Goal: Task Accomplishment & Management: Manage account settings

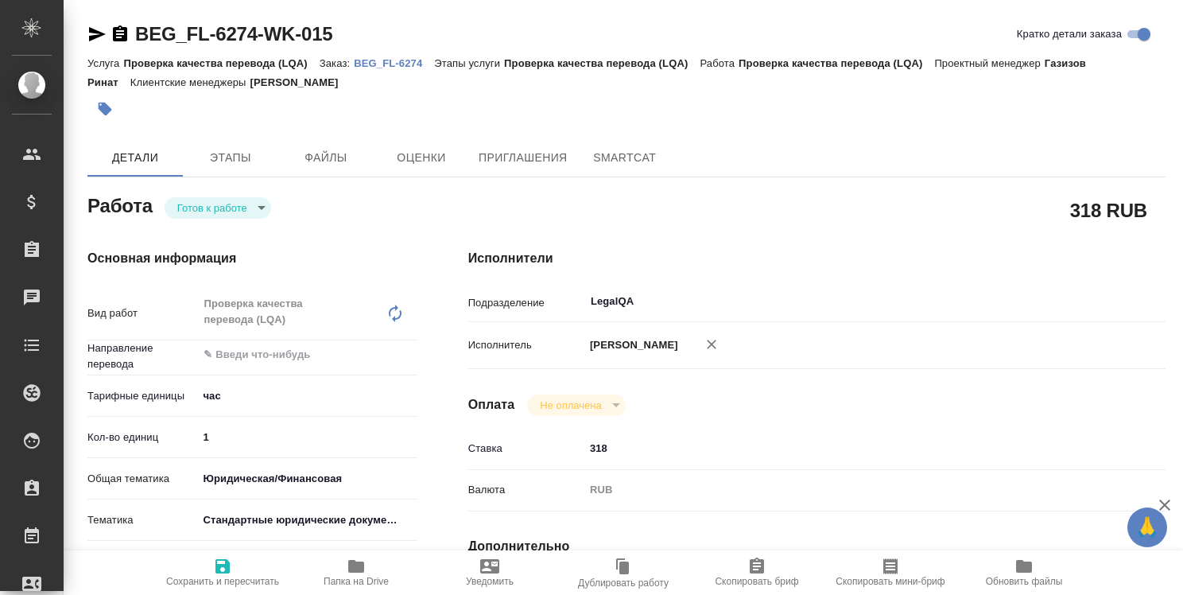
type textarea "x"
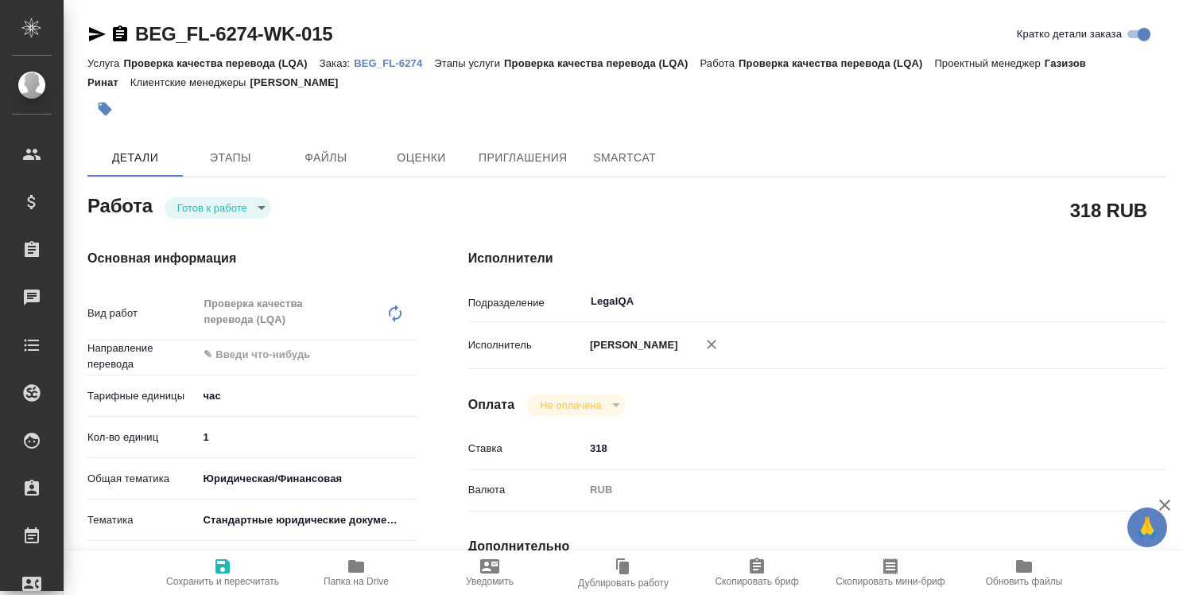
type textarea "x"
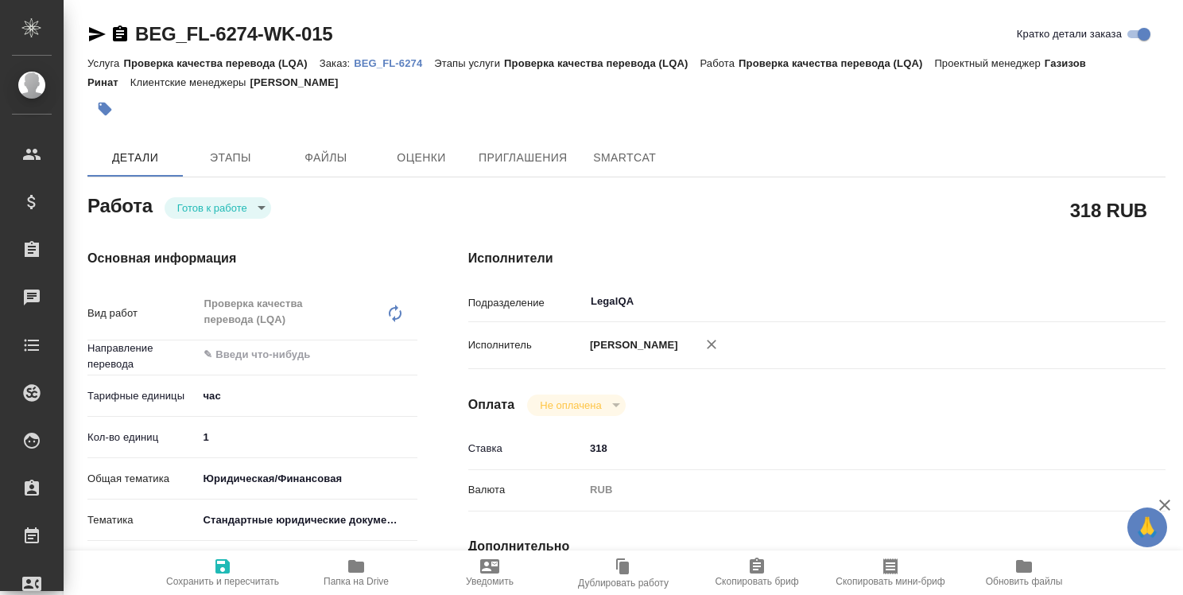
click at [405, 66] on p "BEG_FL-6274" at bounding box center [394, 63] width 80 height 12
type textarea "x"
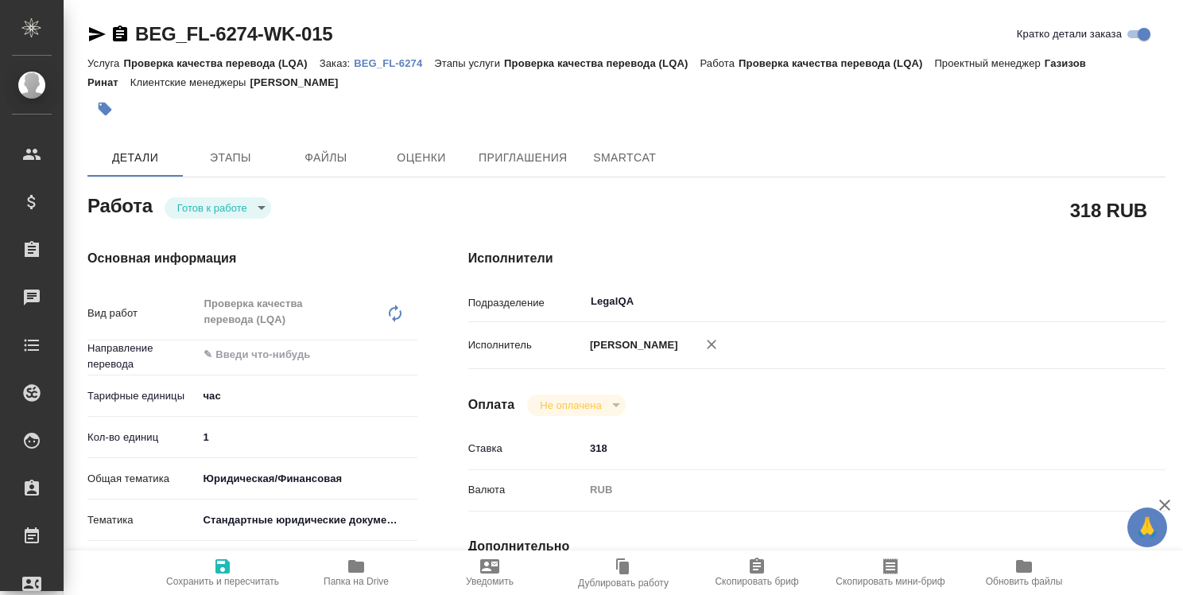
type textarea "x"
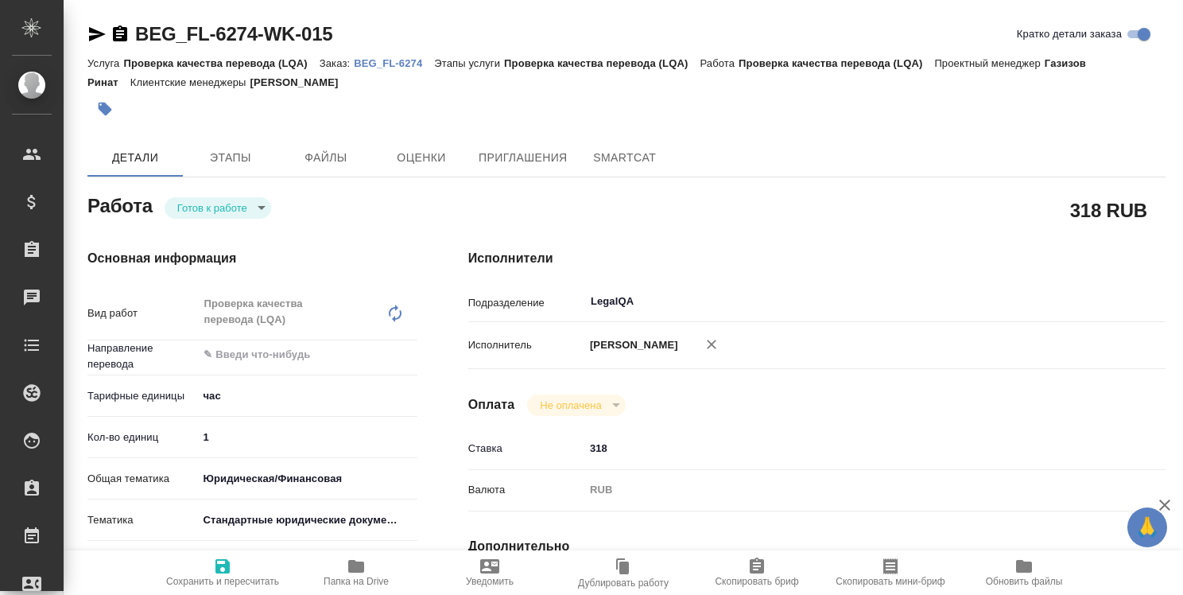
type textarea "x"
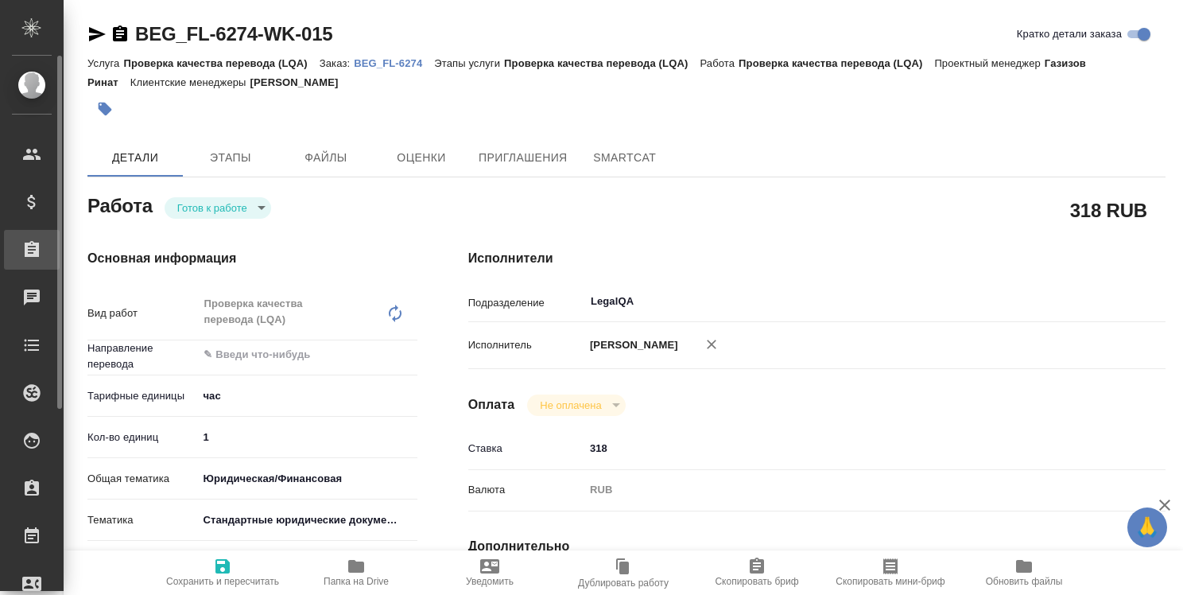
type textarea "x"
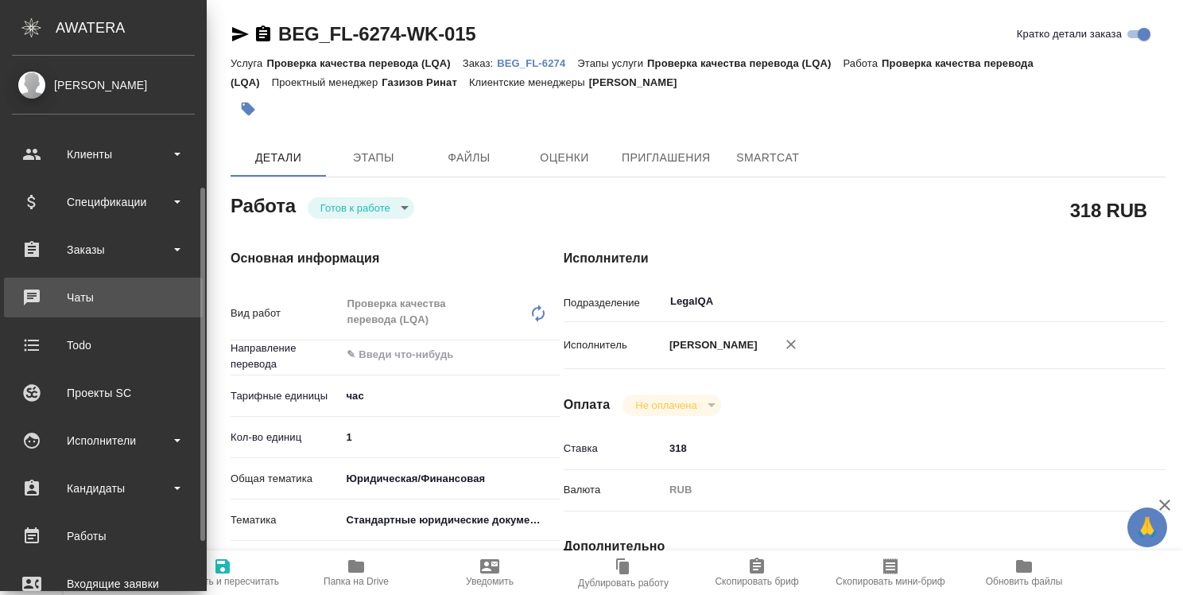
scroll to position [238, 0]
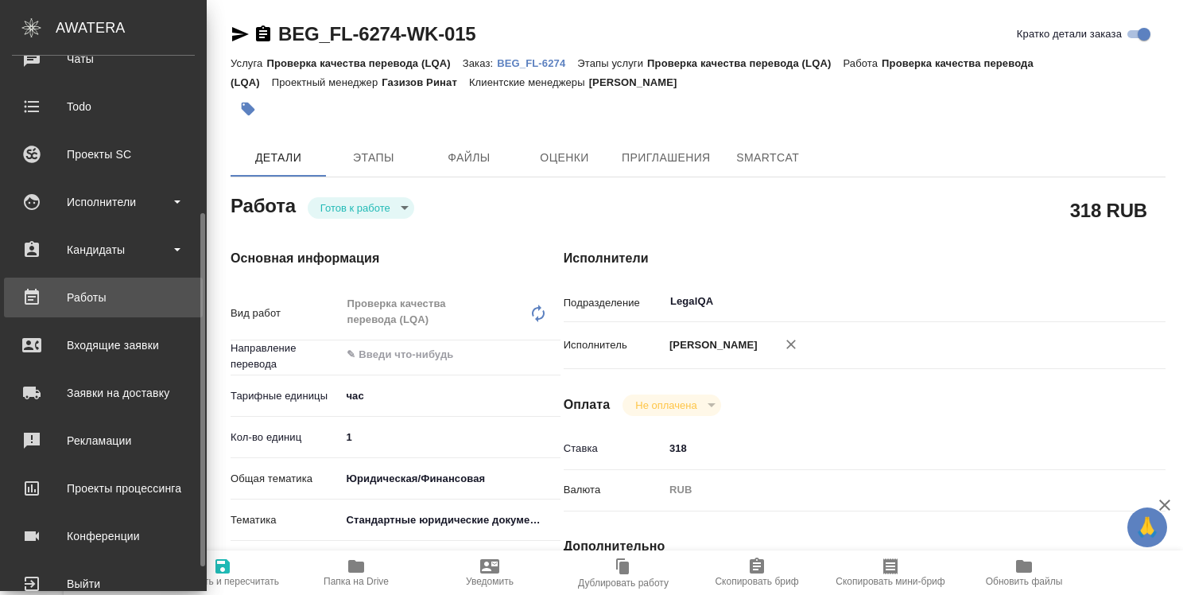
type textarea "x"
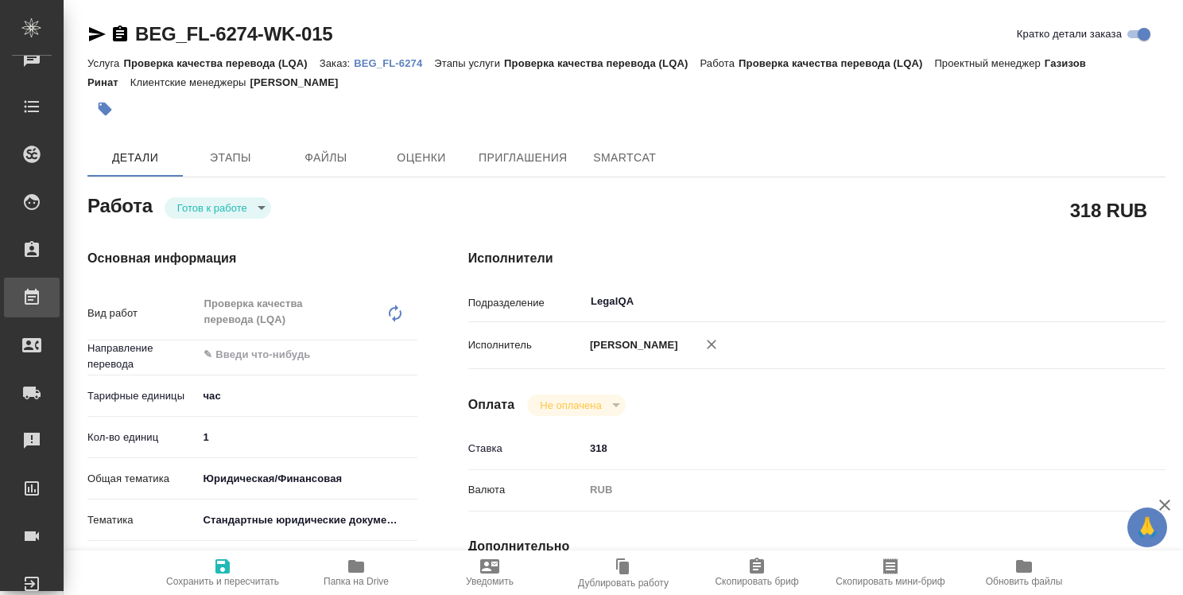
click at [32, 299] on div "Работы" at bounding box center [12, 297] width 40 height 24
type textarea "x"
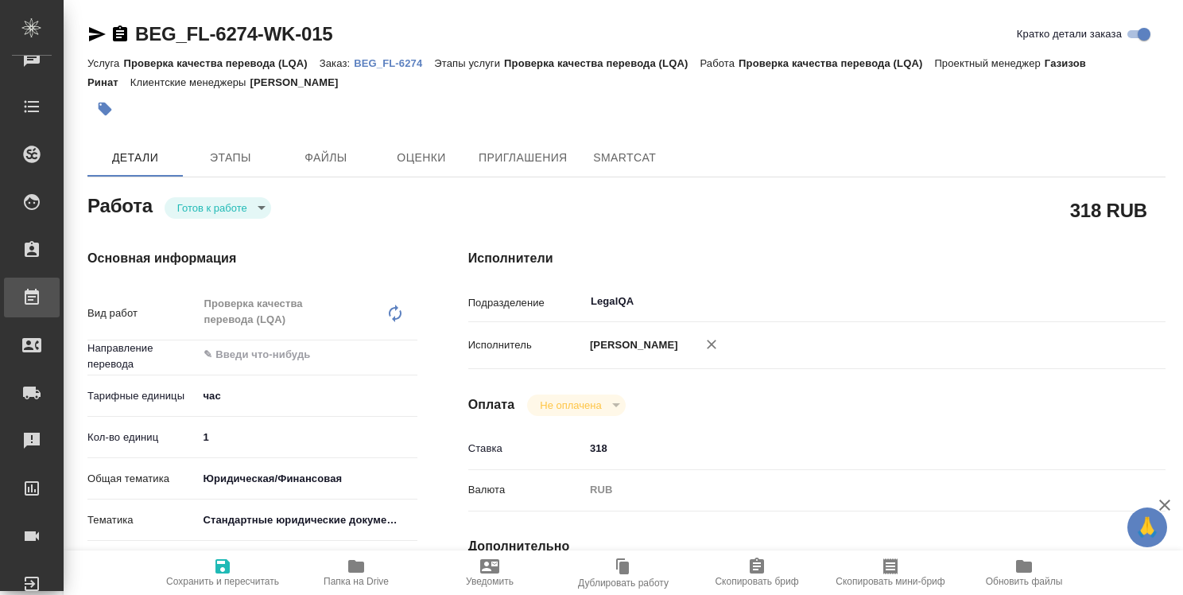
type textarea "x"
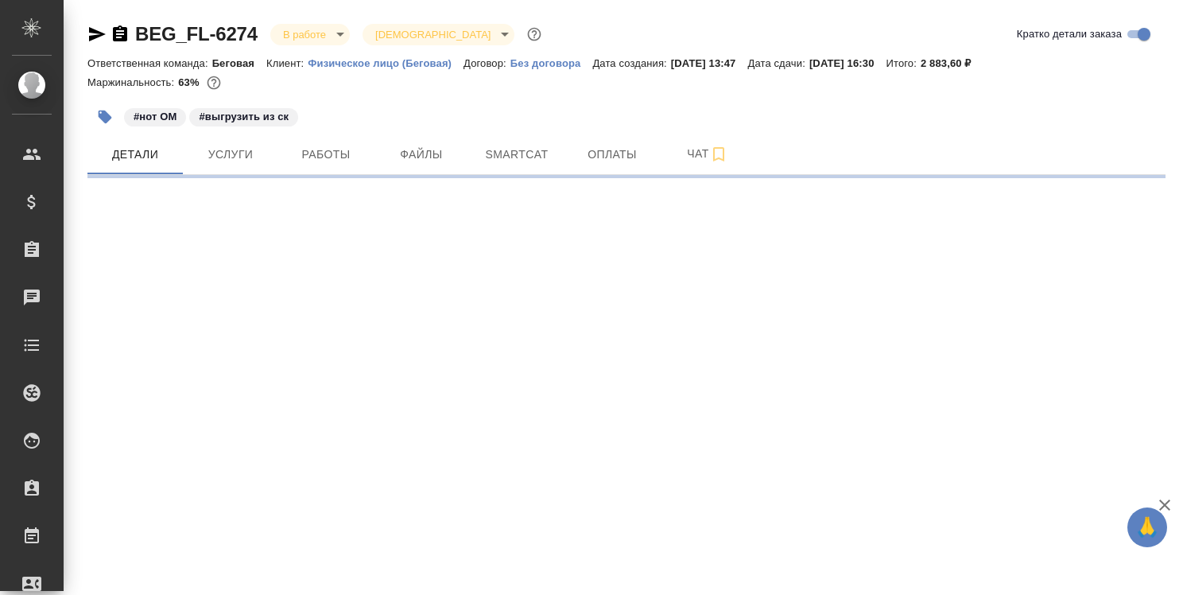
select select "RU"
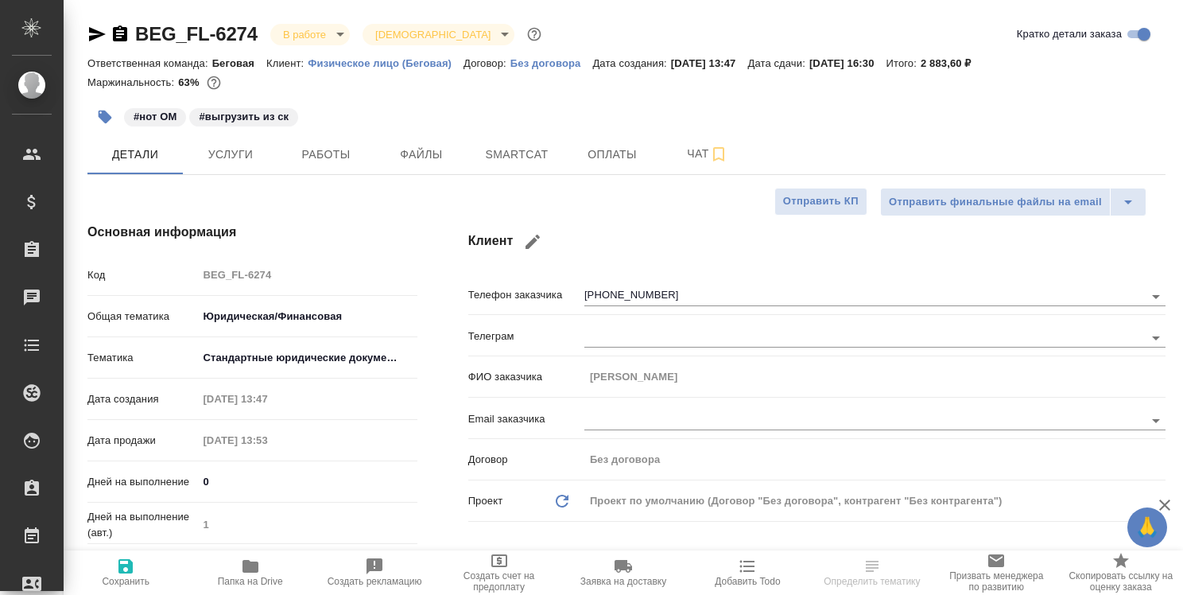
type textarea "x"
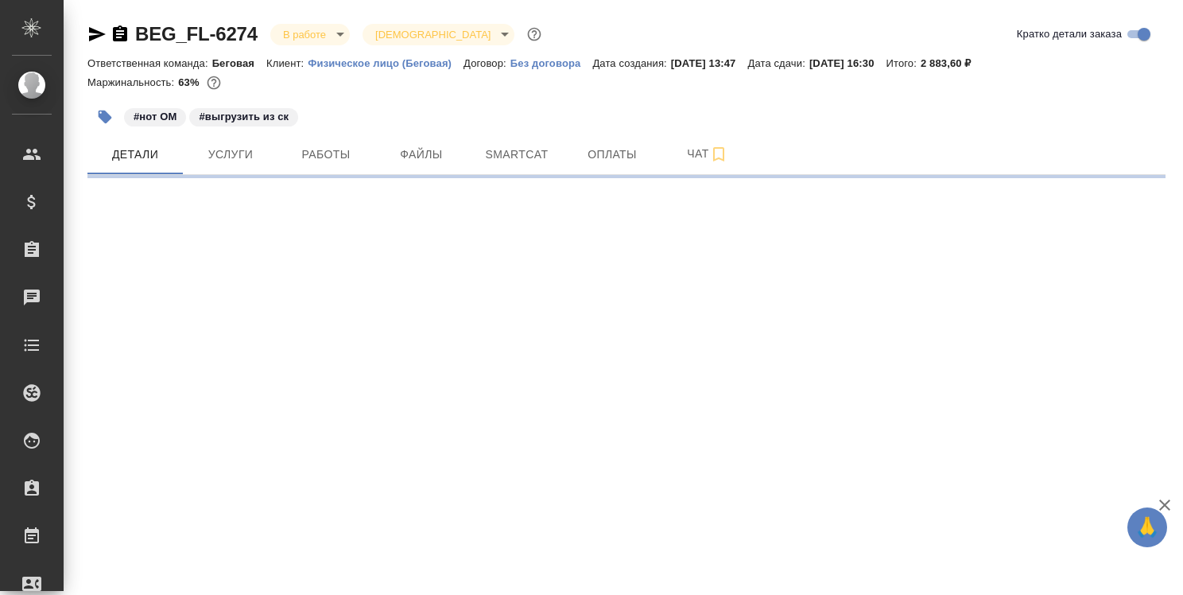
select select "RU"
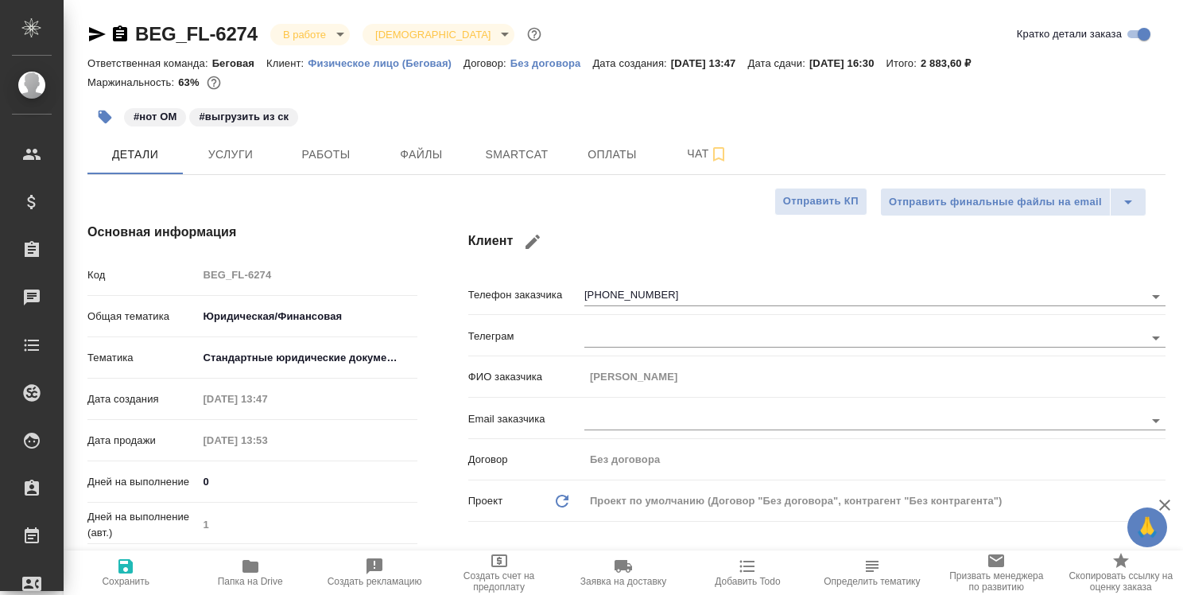
type textarea "x"
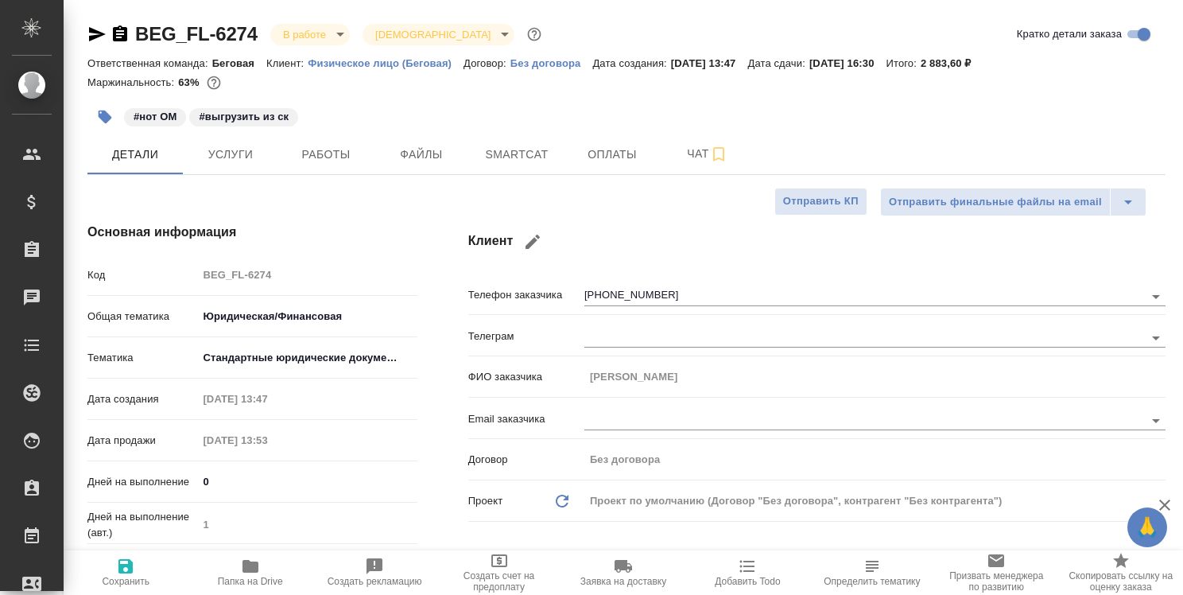
type textarea "x"
click at [341, 162] on span "Работы" at bounding box center [326, 155] width 76 height 20
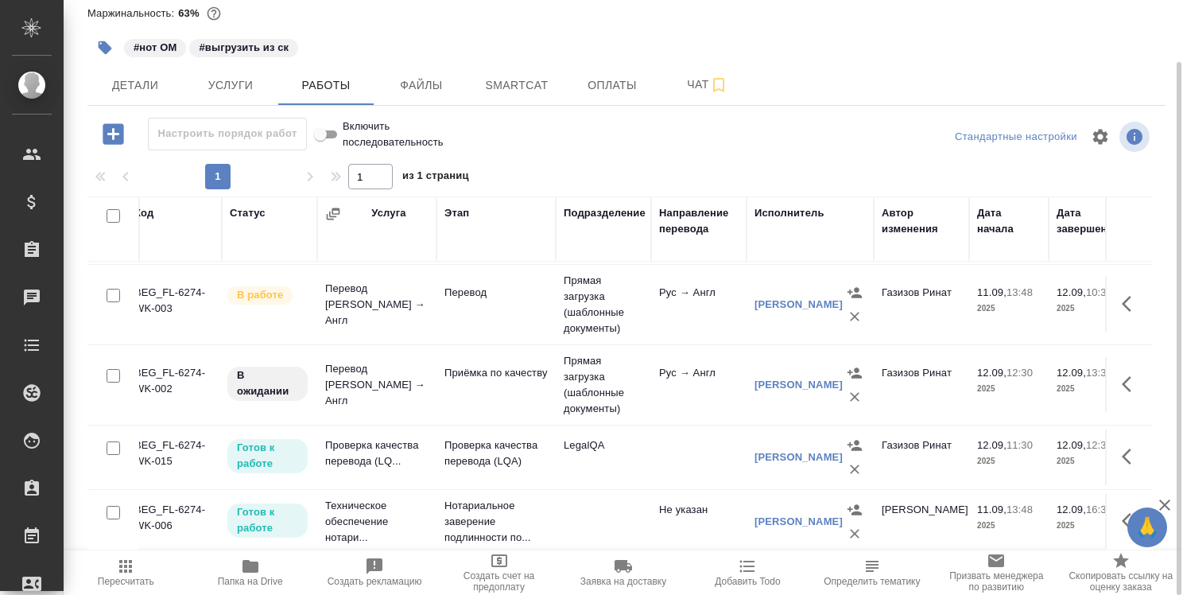
scroll to position [153, 0]
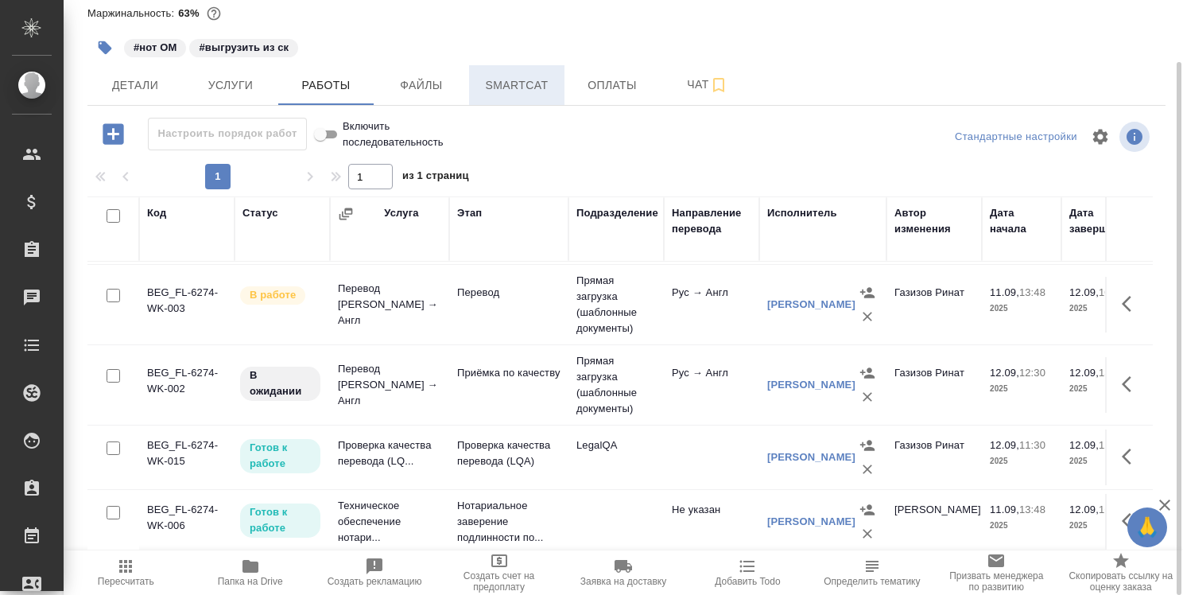
click at [518, 76] on span "Smartcat" at bounding box center [517, 86] width 76 height 20
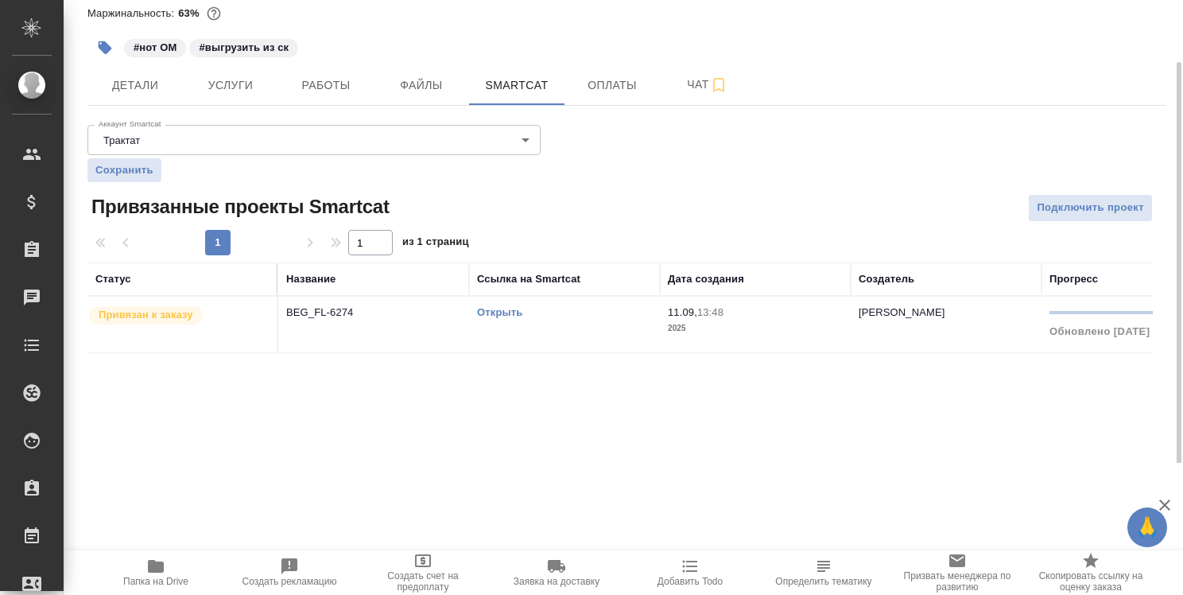
click at [512, 312] on link "Открыть" at bounding box center [499, 312] width 45 height 12
click at [322, 83] on span "Работы" at bounding box center [326, 86] width 76 height 20
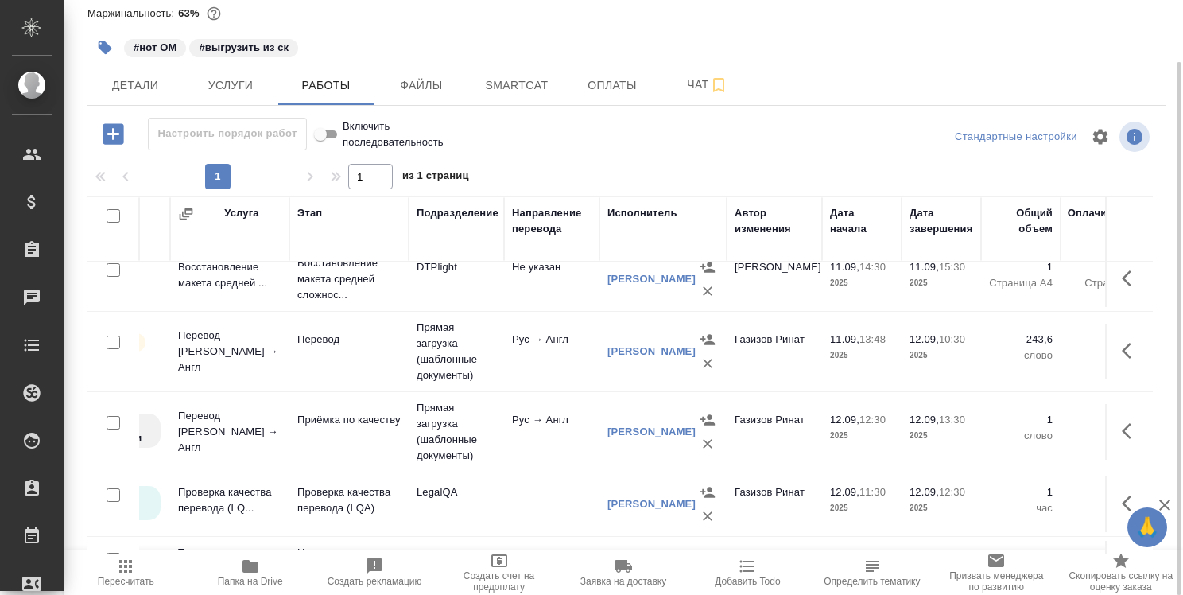
scroll to position [79, 0]
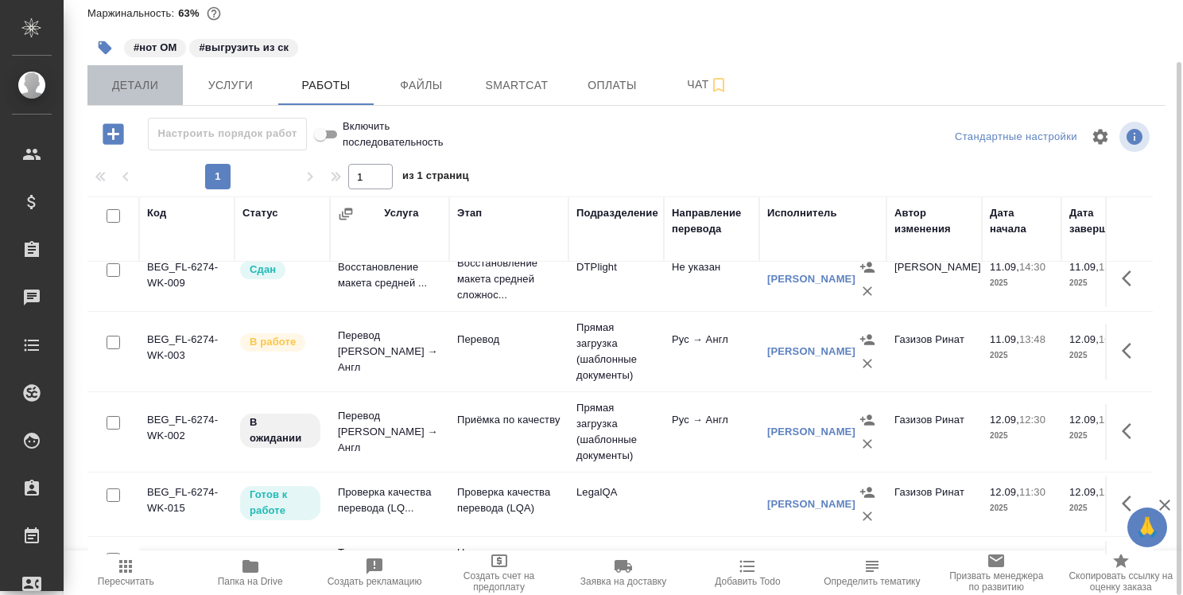
click at [134, 85] on span "Детали" at bounding box center [135, 86] width 76 height 20
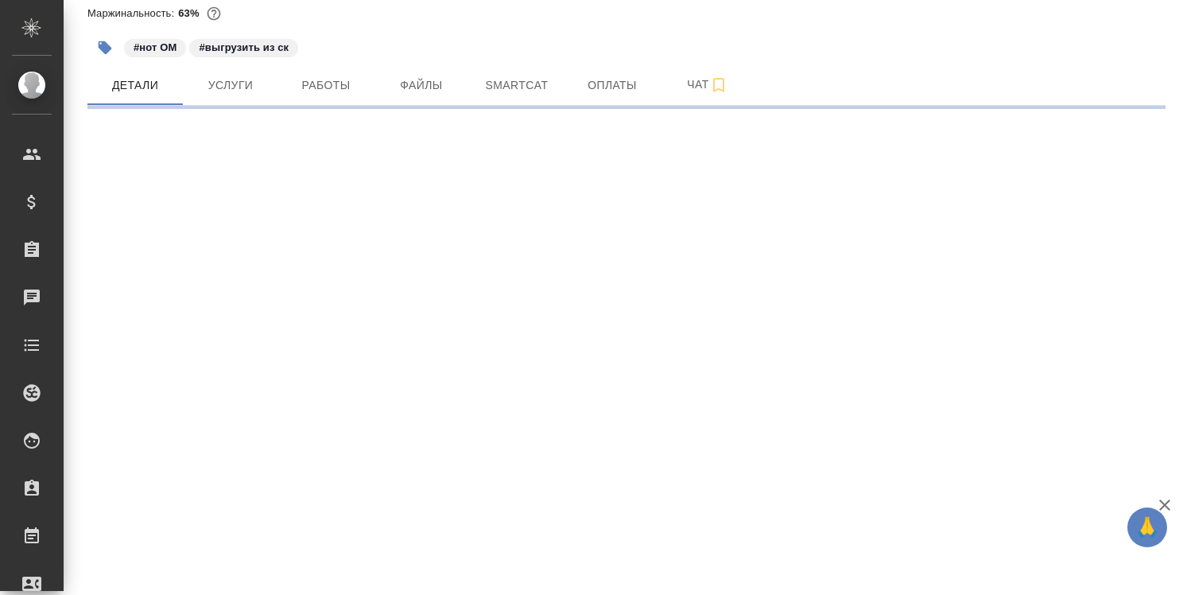
select select "RU"
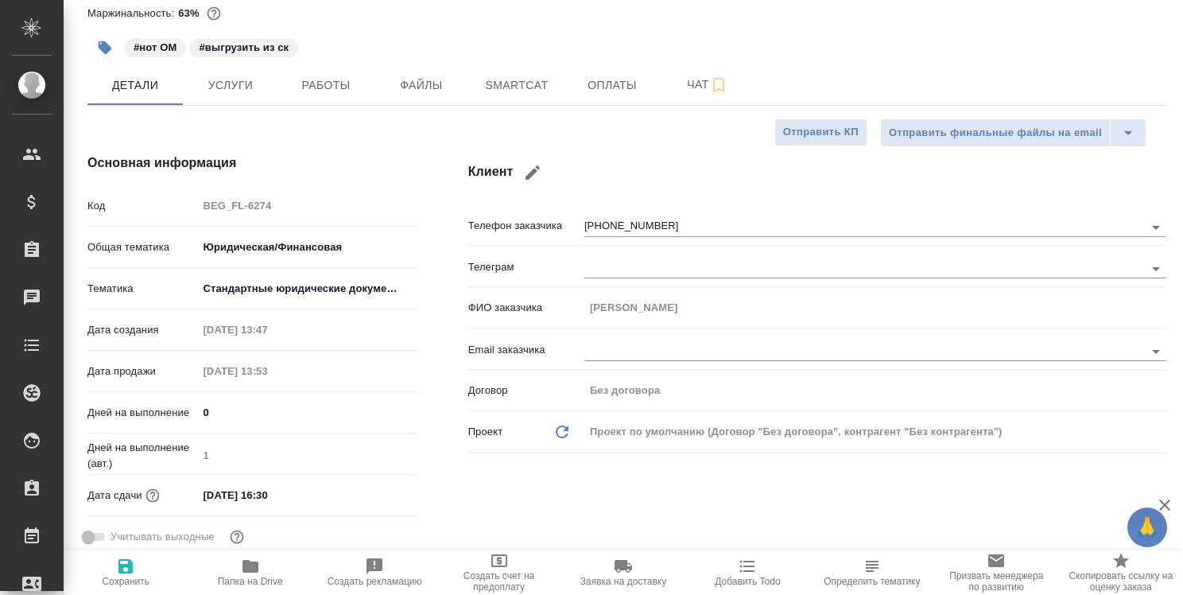
type textarea "x"
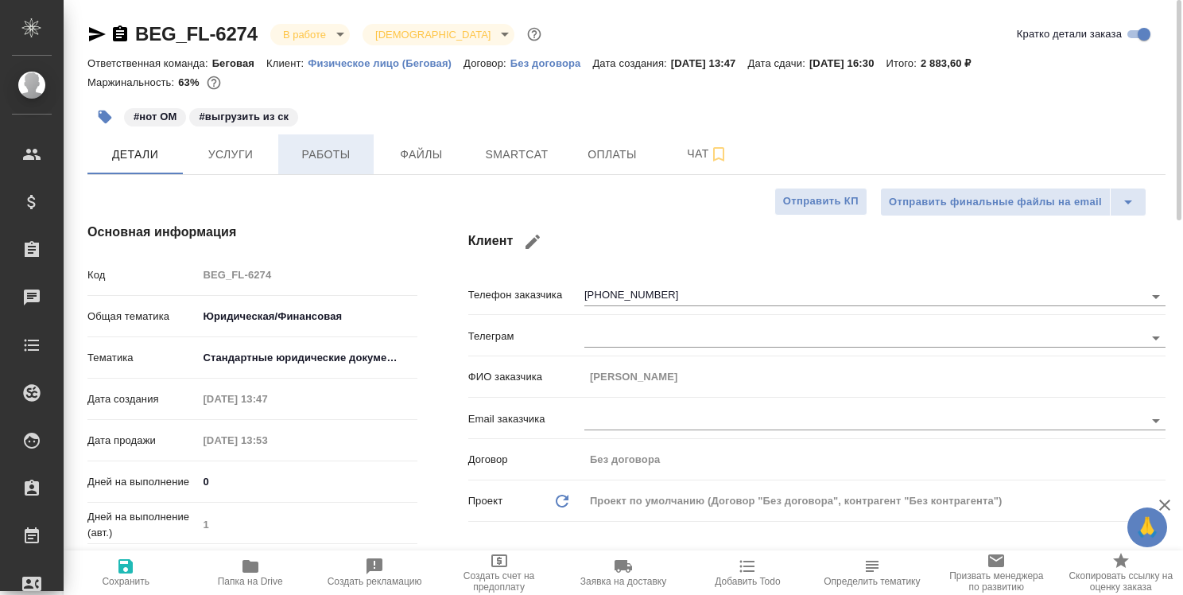
click at [328, 157] on span "Работы" at bounding box center [326, 155] width 76 height 20
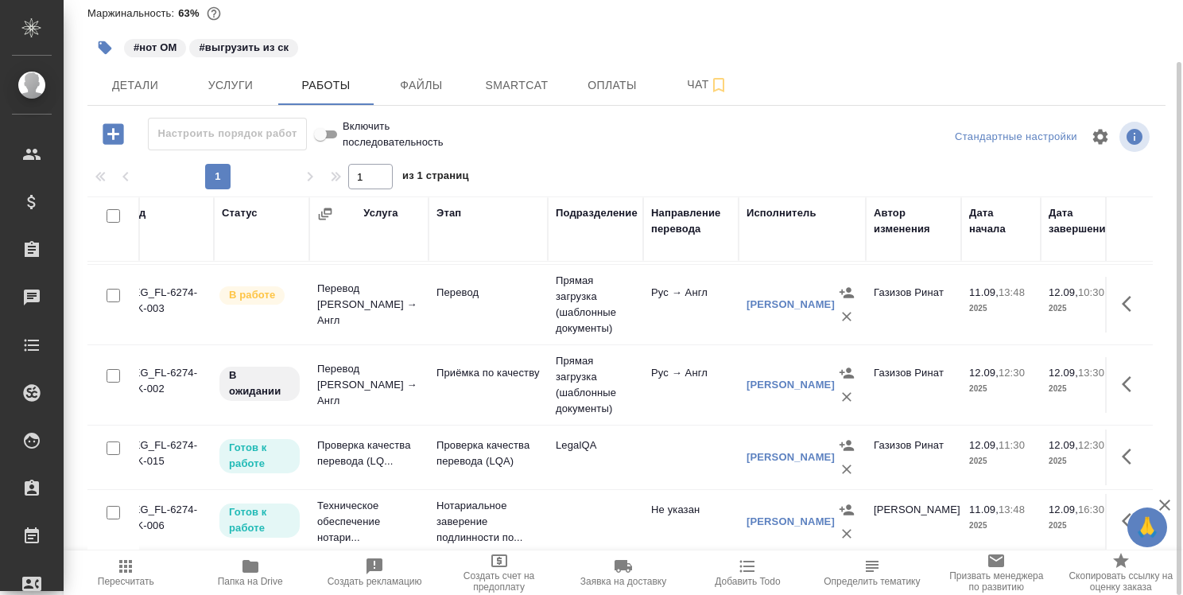
scroll to position [153, 0]
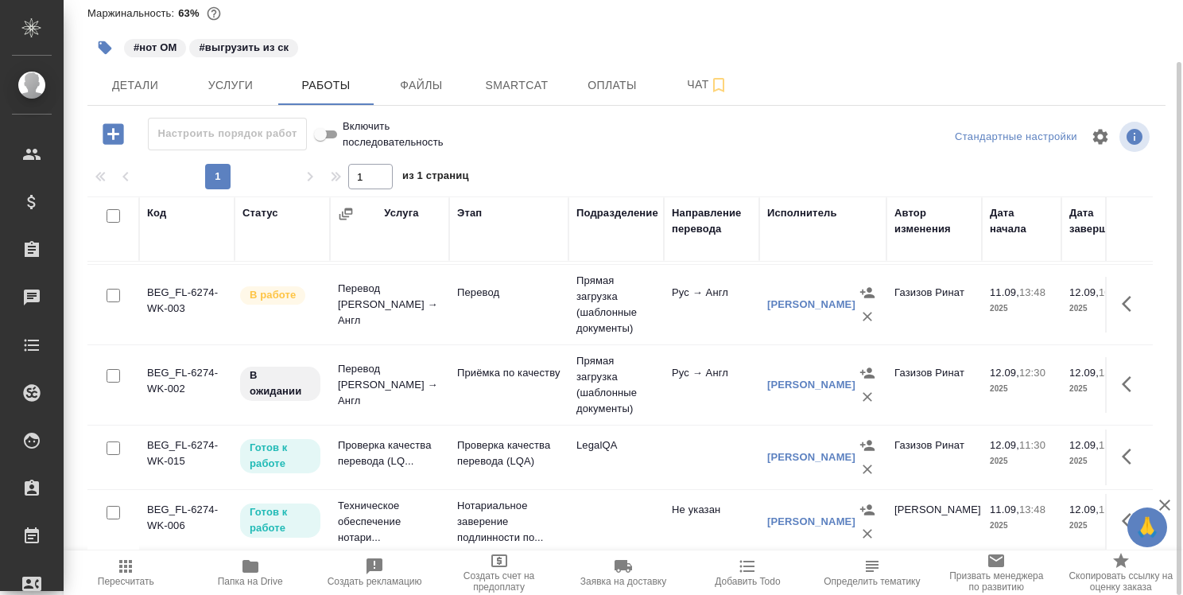
drag, startPoint x: 633, startPoint y: 550, endPoint x: 672, endPoint y: 548, distance: 39.8
click at [672, 548] on div "Настроить порядок работ Включить последовательность Стандартные настройки 1 1 и…" at bounding box center [626, 336] width 1078 height 436
click at [534, 76] on span "Smartcat" at bounding box center [517, 86] width 76 height 20
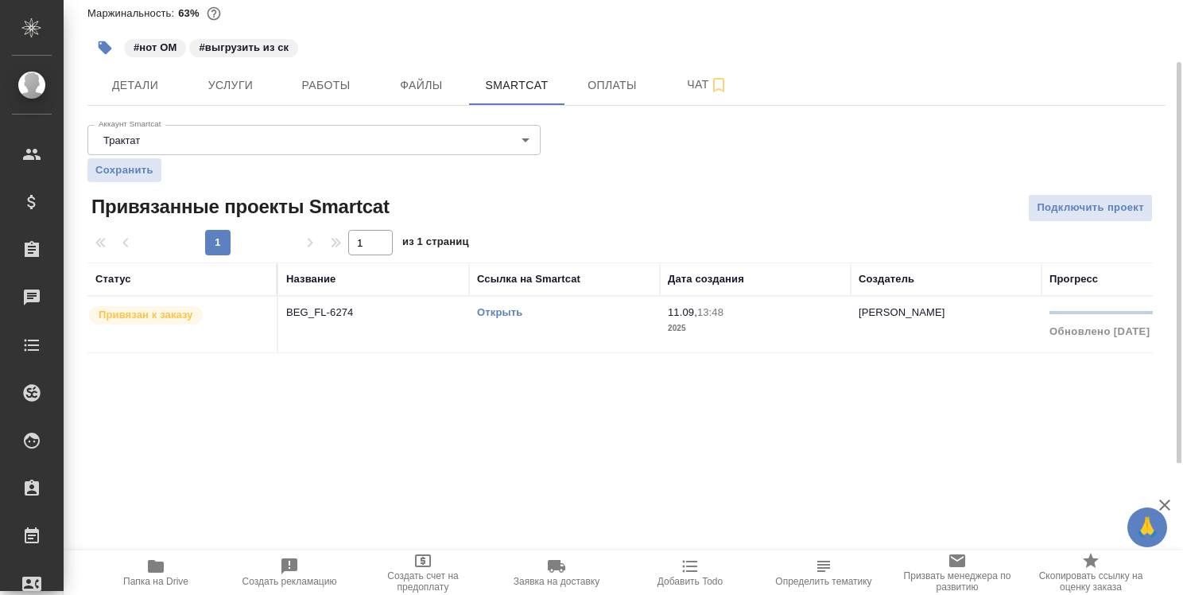
click at [502, 312] on link "Открыть" at bounding box center [499, 312] width 45 height 12
click at [512, 314] on link "Открыть" at bounding box center [499, 312] width 45 height 12
click at [131, 79] on span "Детали" at bounding box center [135, 86] width 76 height 20
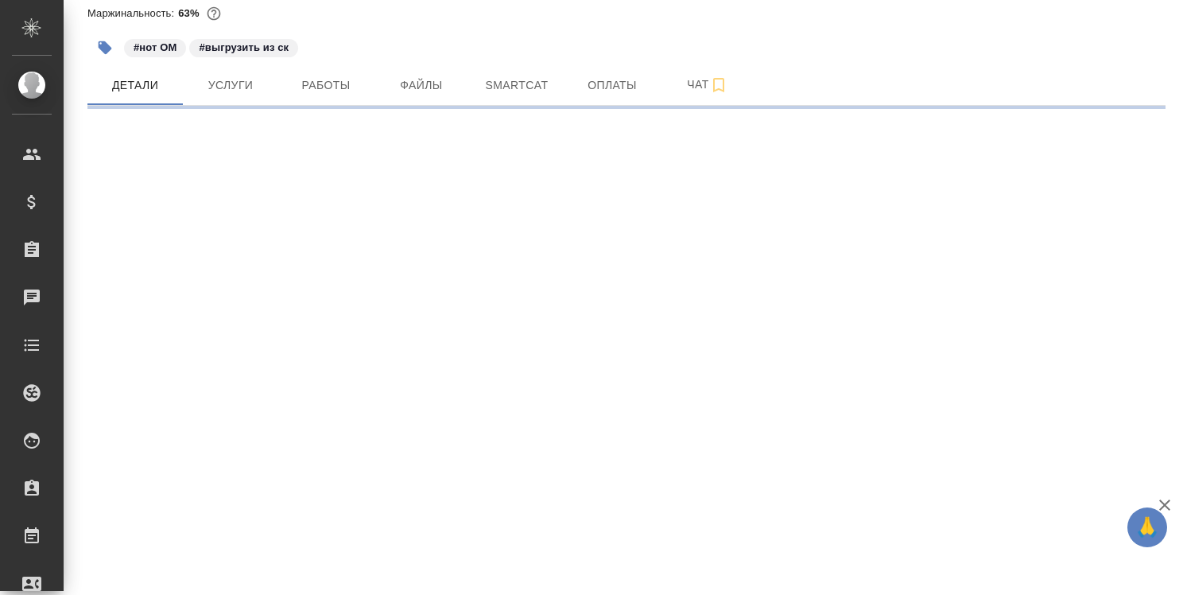
select select "RU"
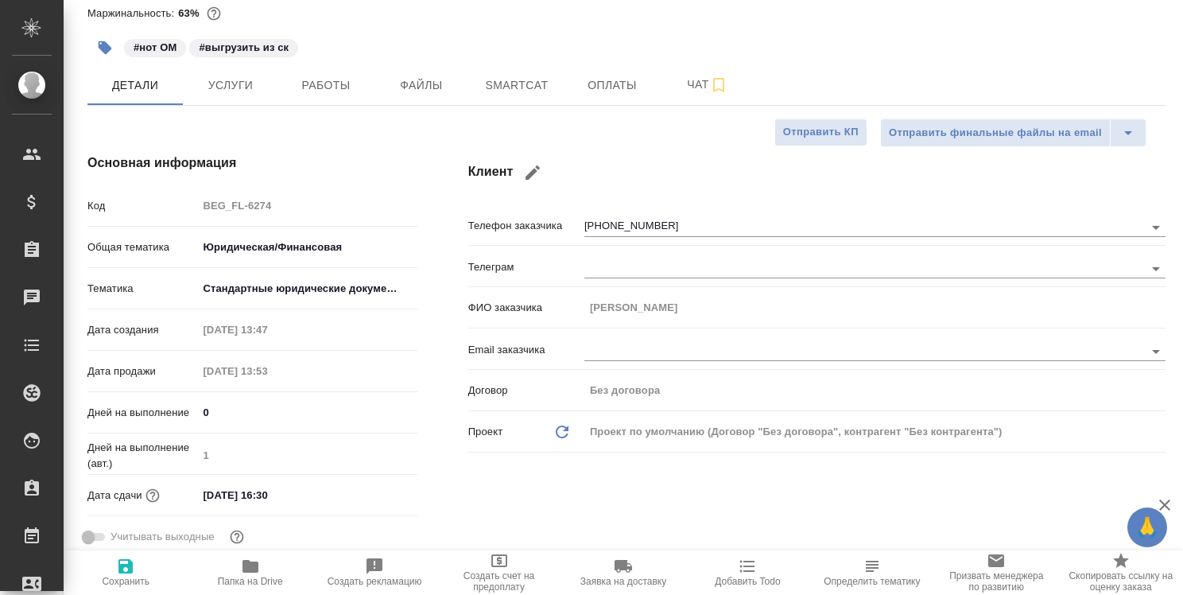
type textarea "x"
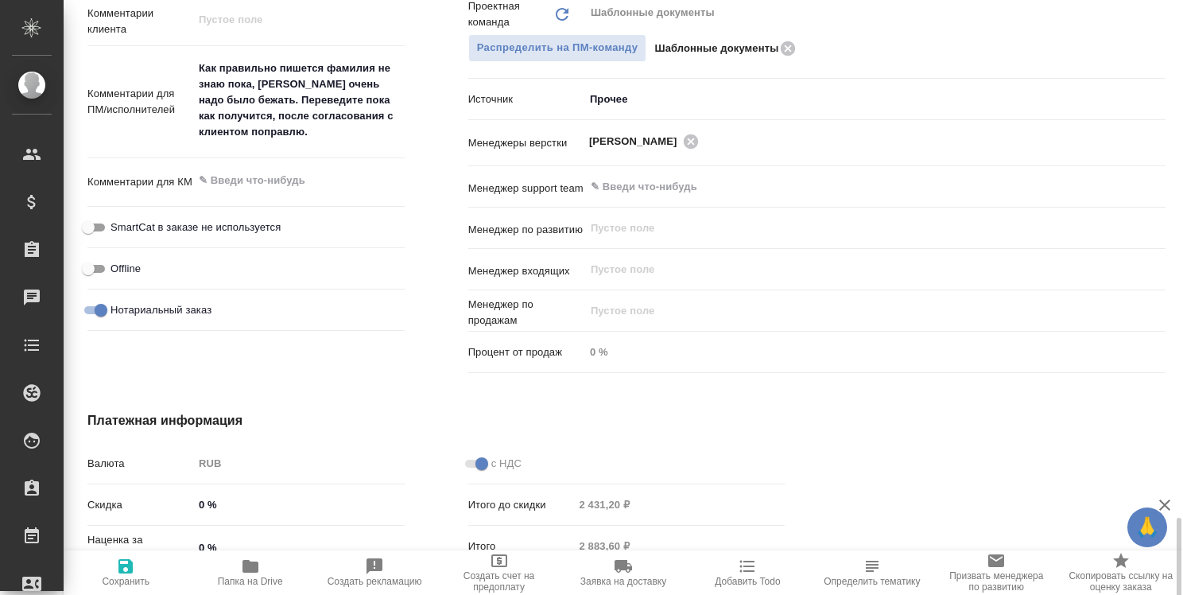
scroll to position [1007, 0]
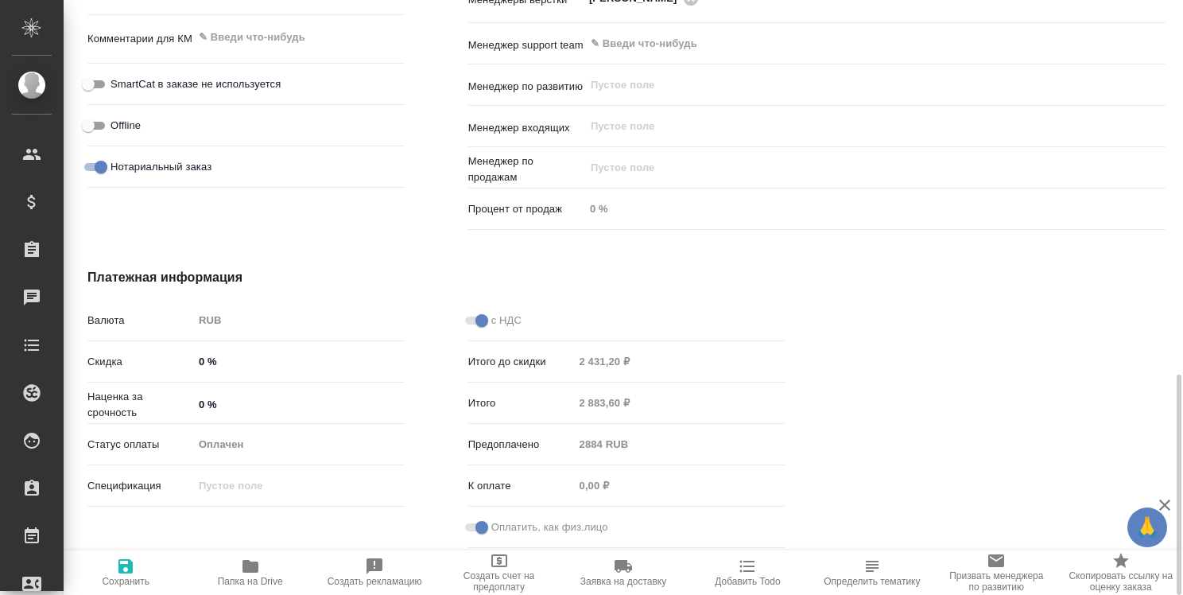
type textarea "x"
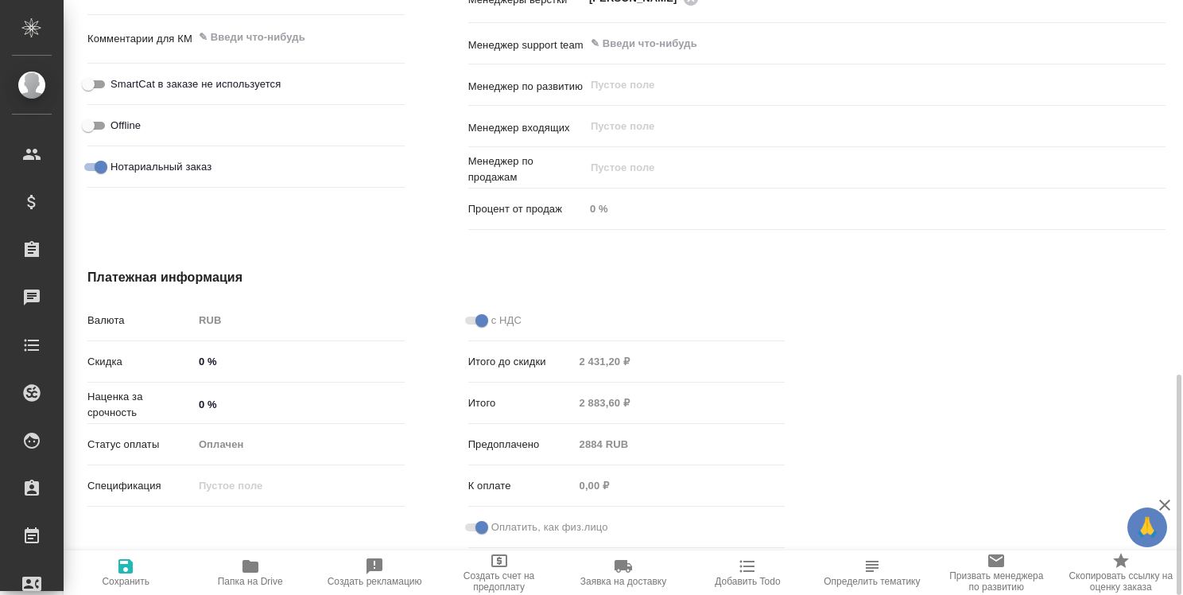
type textarea "x"
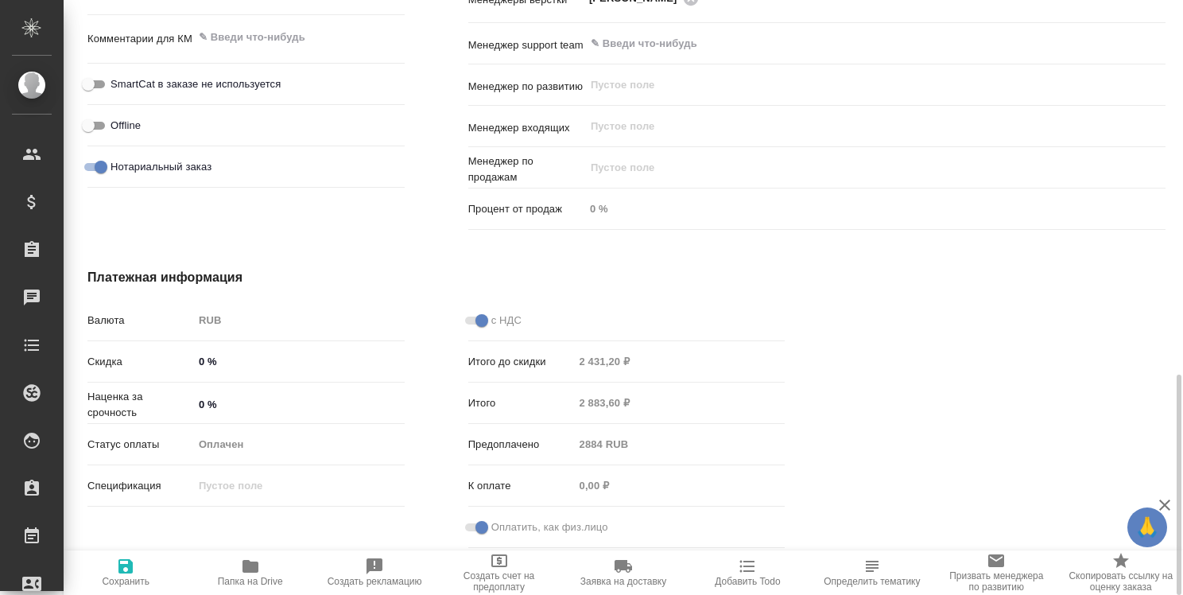
type textarea "x"
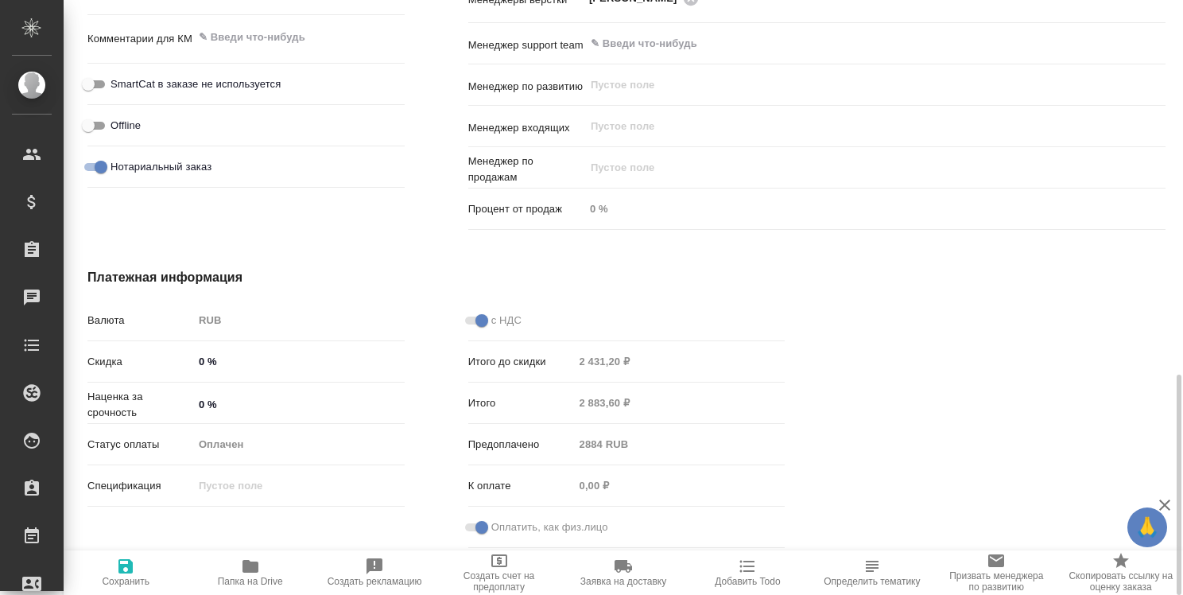
type textarea "x"
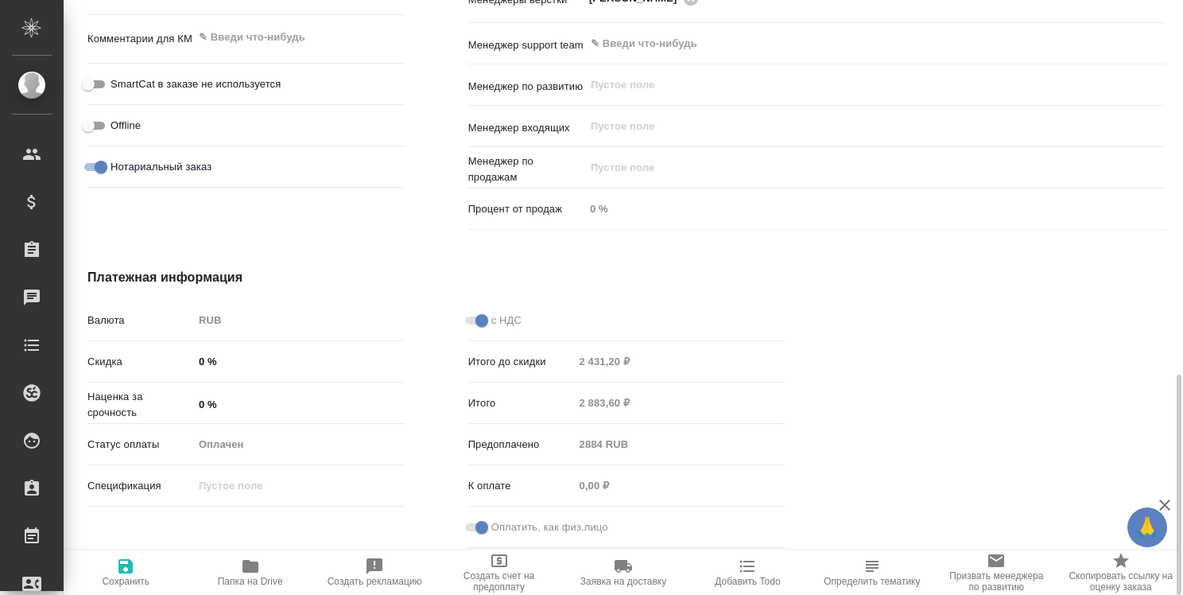
type textarea "x"
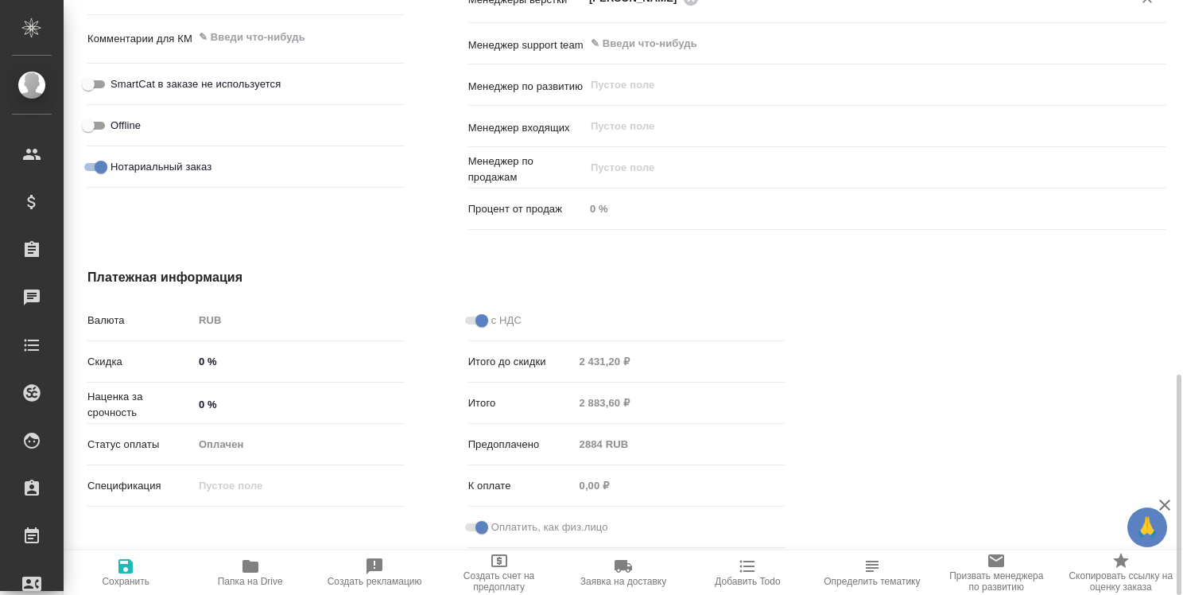
type textarea "x"
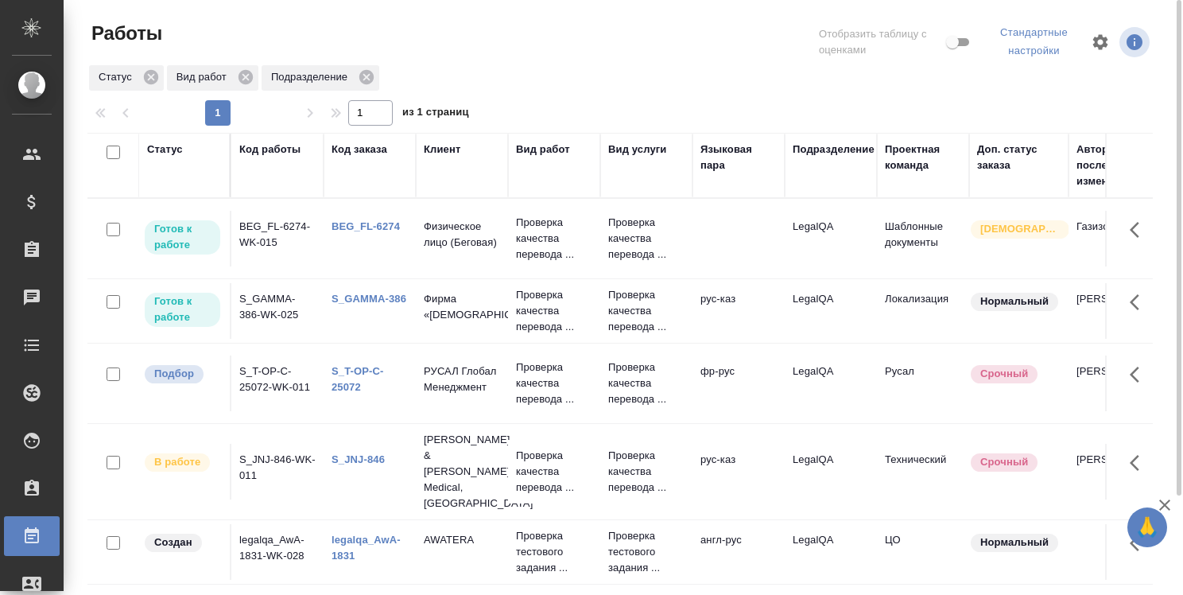
click at [361, 372] on link "S_T-OP-C-25072" at bounding box center [357, 379] width 52 height 28
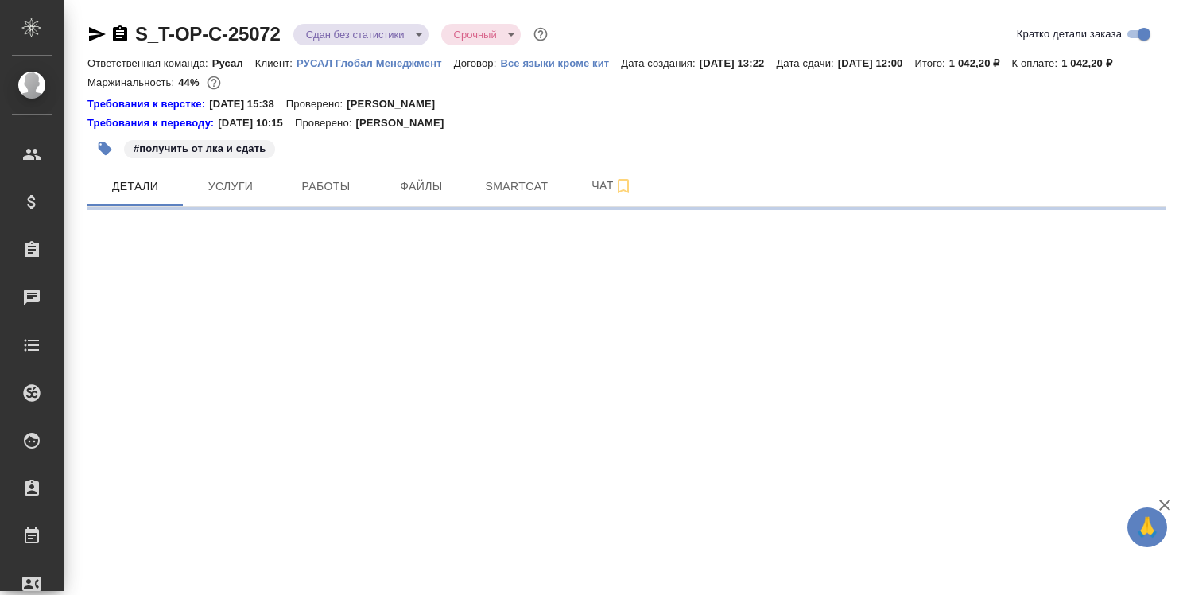
select select "RU"
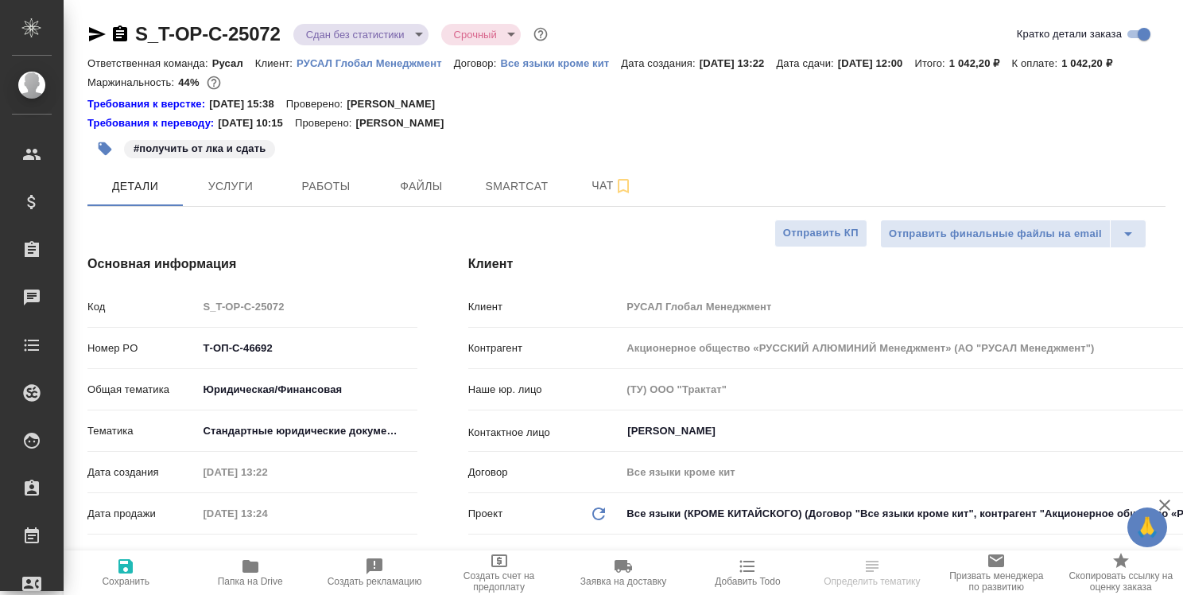
type textarea "x"
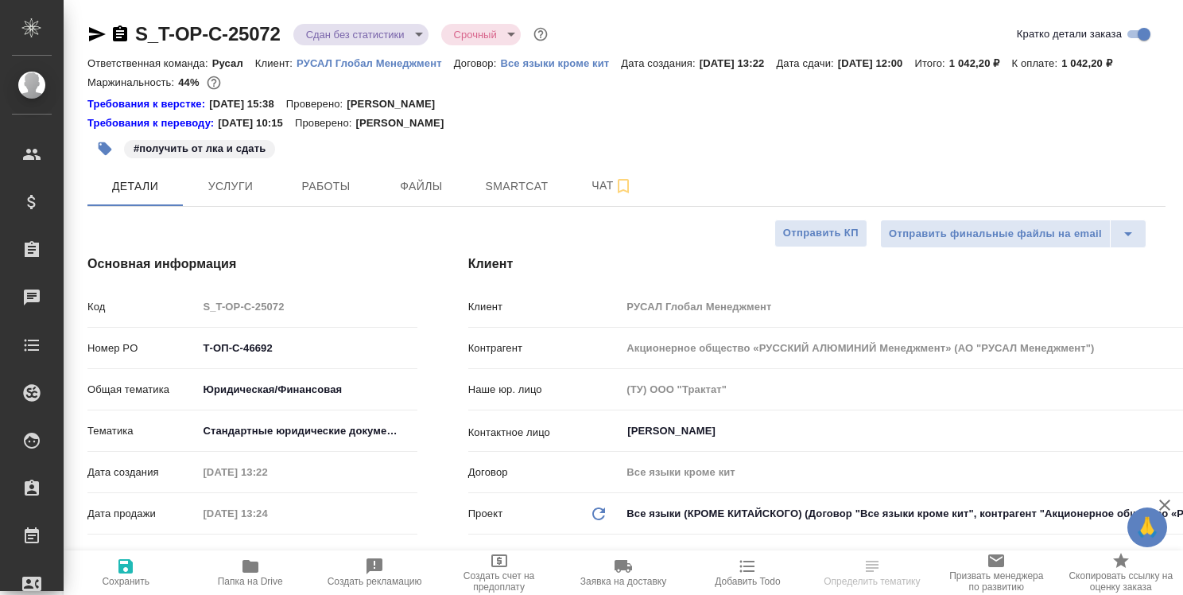
type textarea "x"
click at [254, 566] on icon "button" at bounding box center [250, 566] width 16 height 13
type textarea "x"
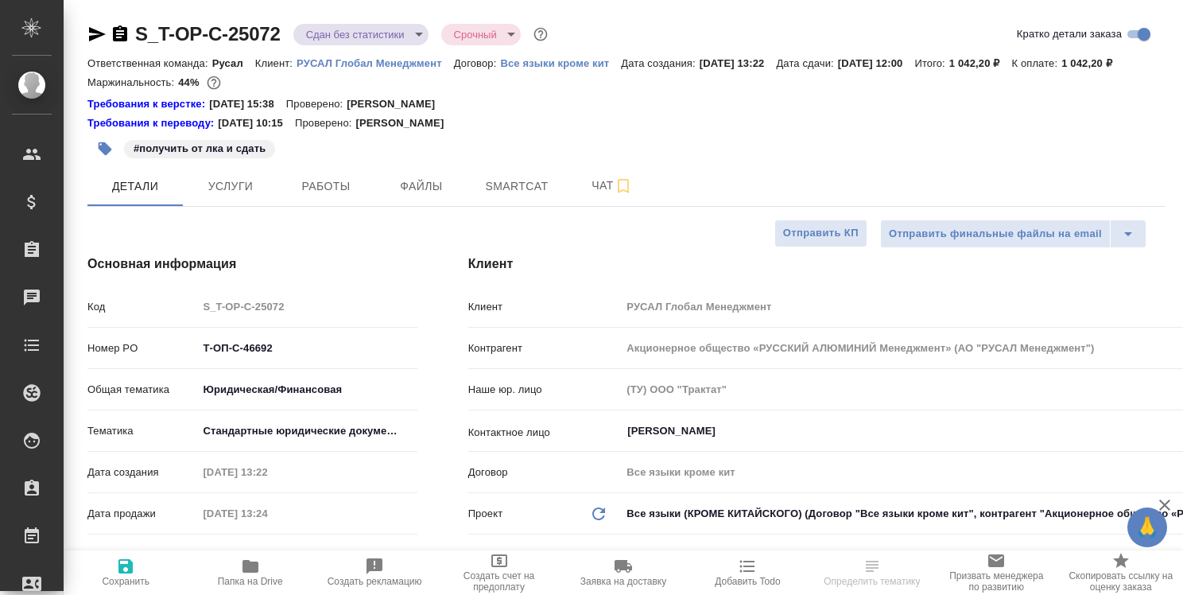
select select "RU"
type textarea "x"
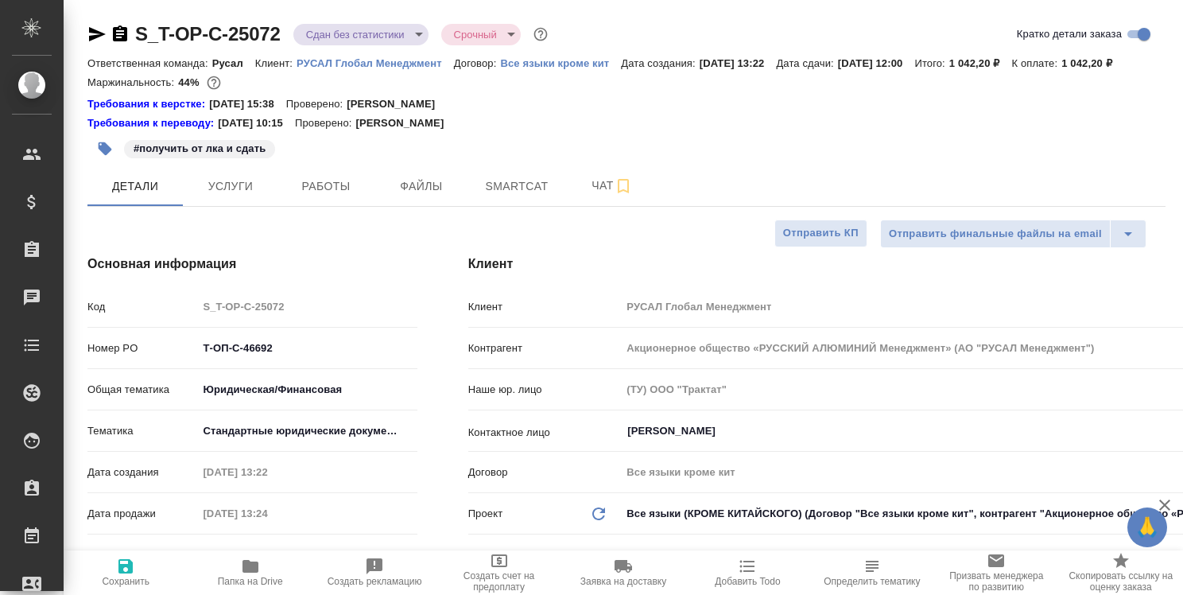
type textarea "x"
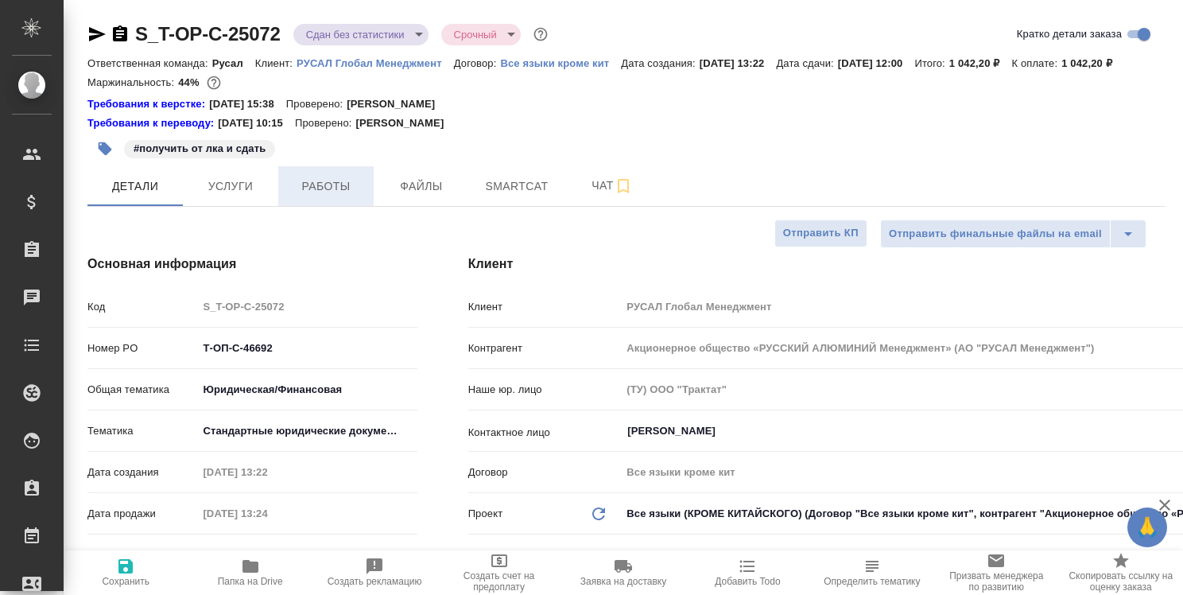
click at [311, 188] on span "Работы" at bounding box center [326, 186] width 76 height 20
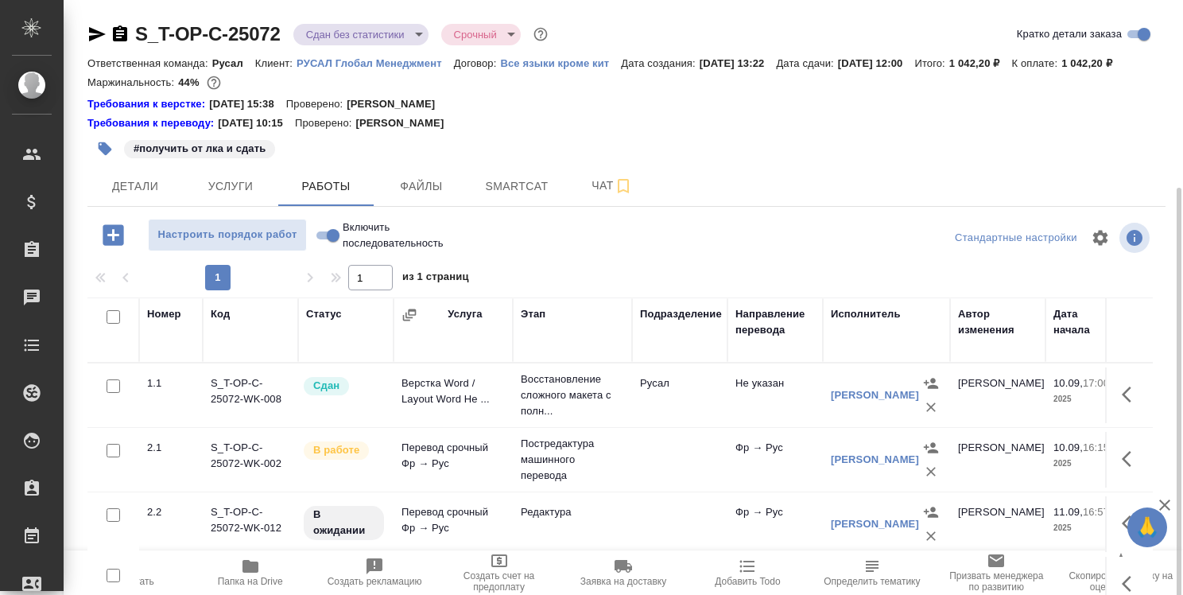
scroll to position [101, 0]
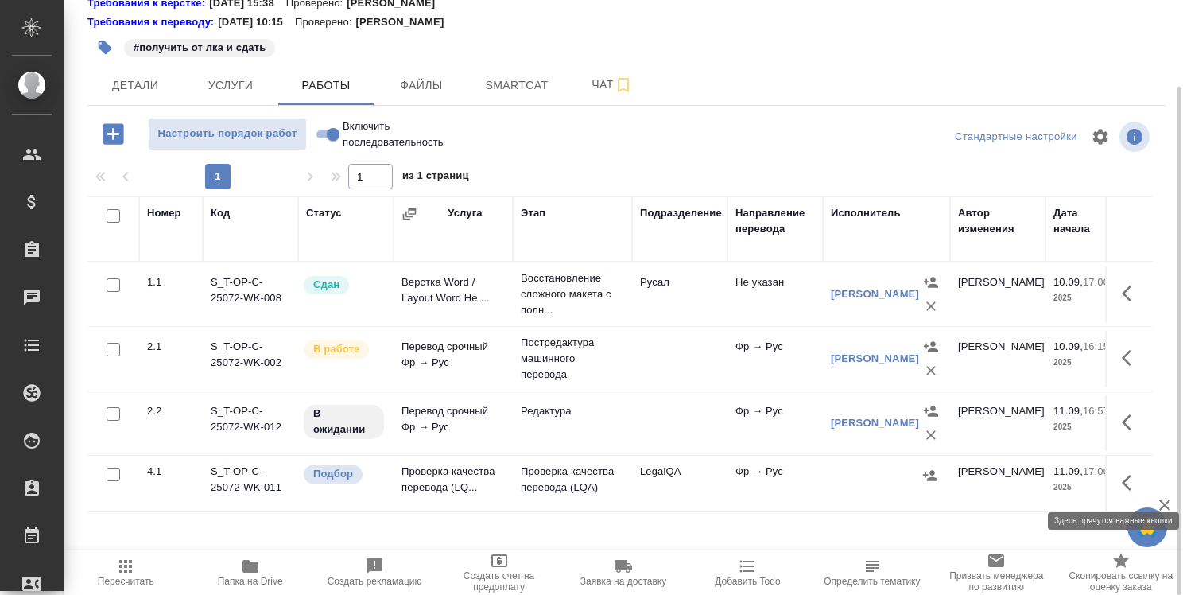
click at [1137, 475] on icon "button" at bounding box center [1131, 482] width 19 height 19
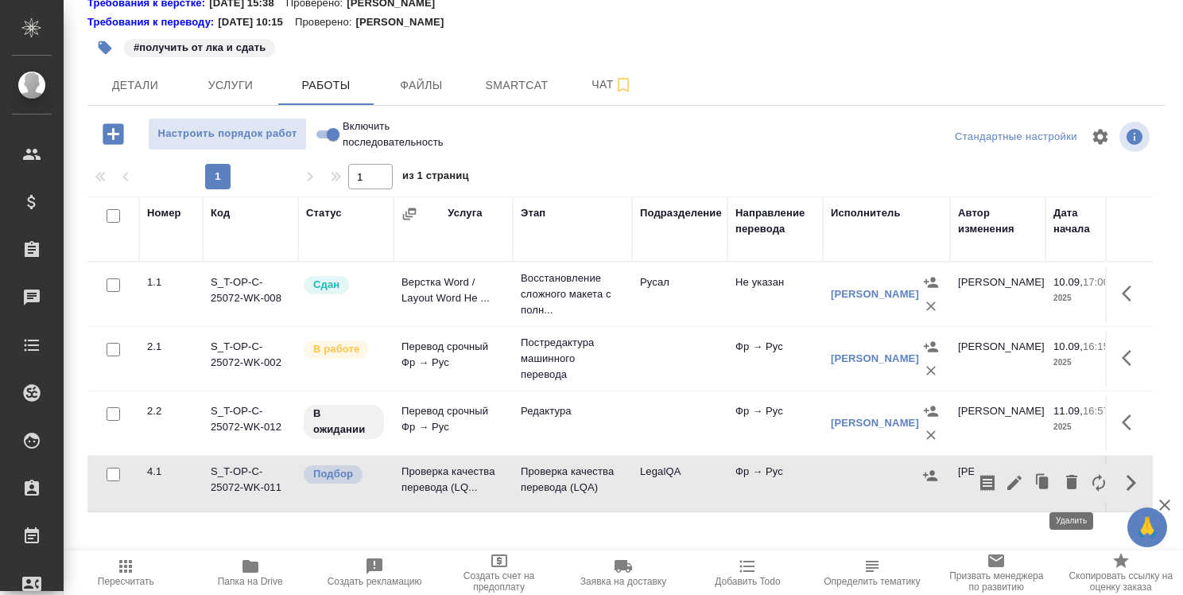
click at [1064, 479] on icon "button" at bounding box center [1071, 481] width 19 height 19
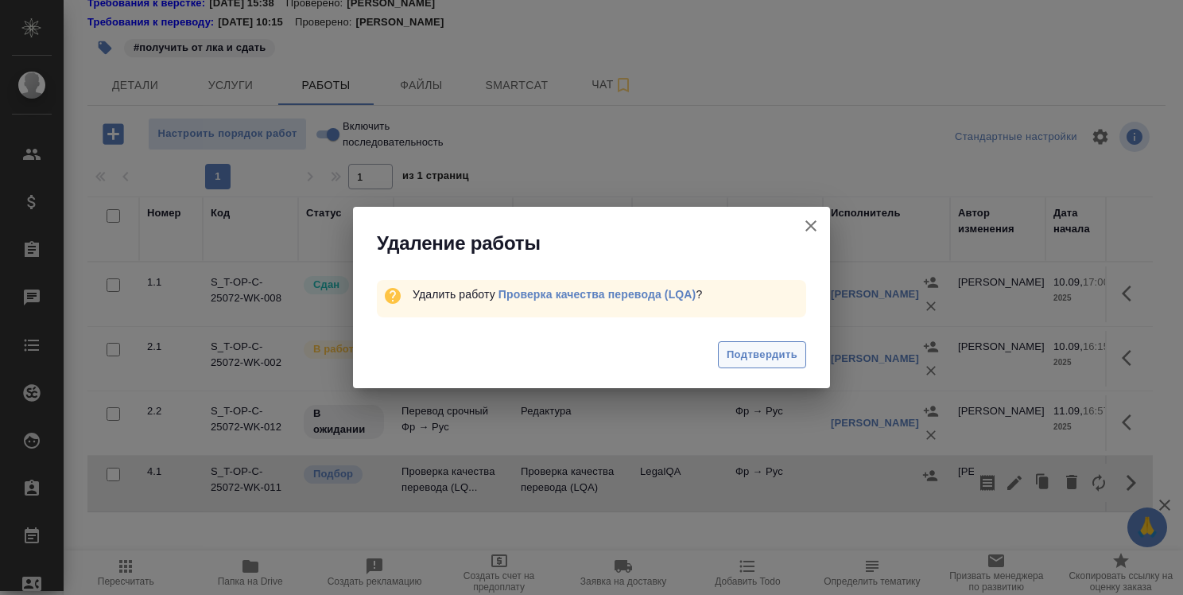
click at [785, 355] on span "Подтвердить" at bounding box center [762, 355] width 71 height 18
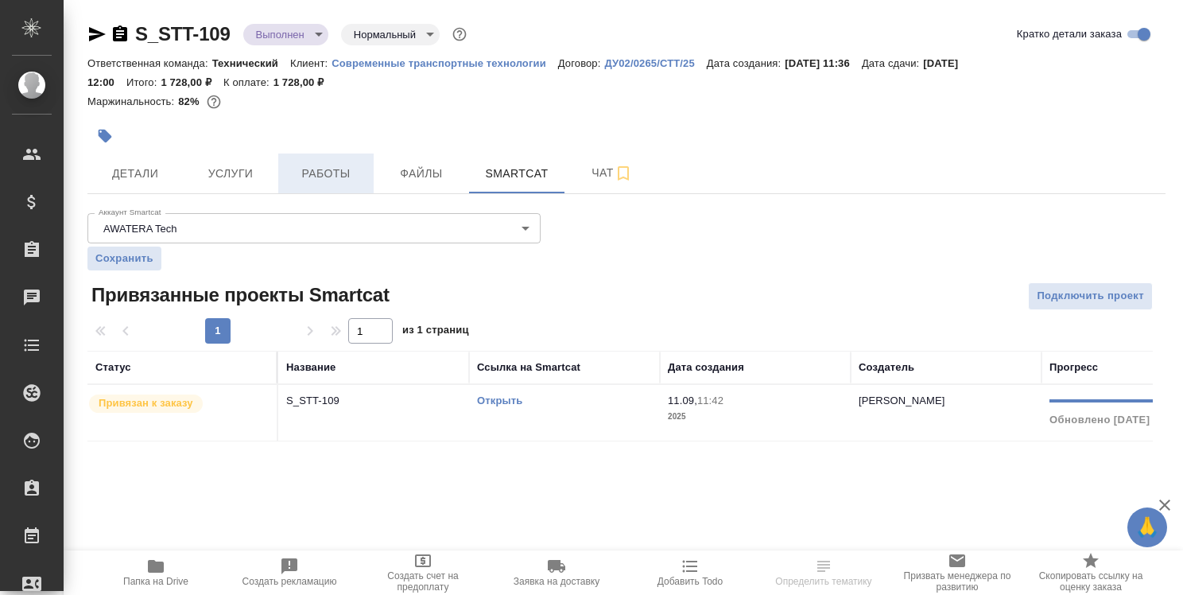
click at [326, 169] on span "Работы" at bounding box center [326, 174] width 76 height 20
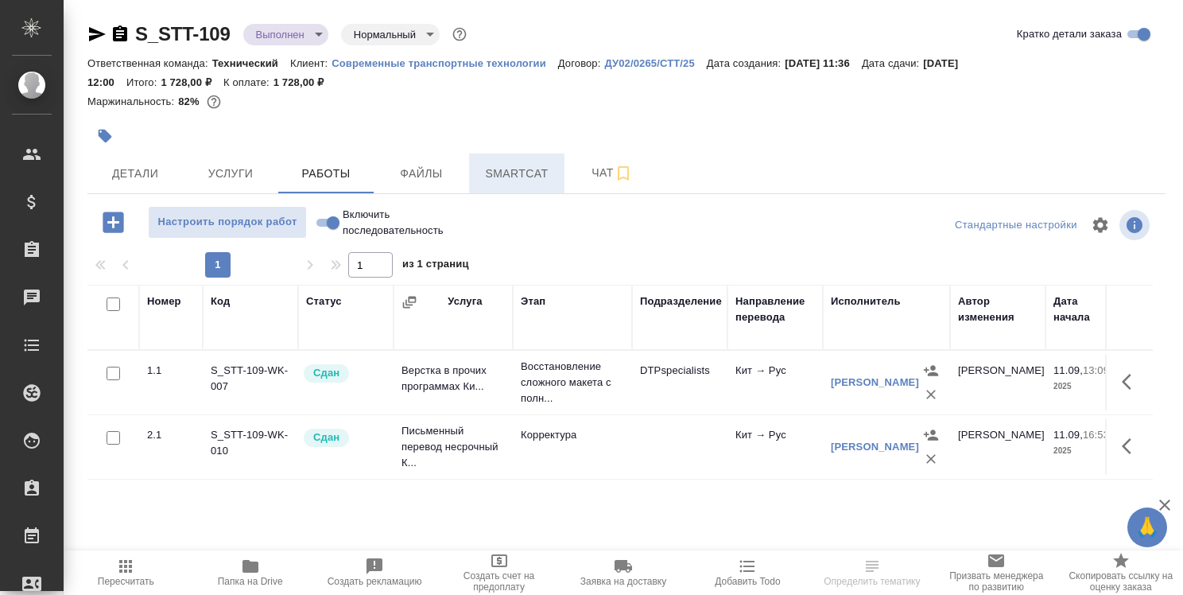
click at [517, 175] on span "Smartcat" at bounding box center [517, 174] width 76 height 20
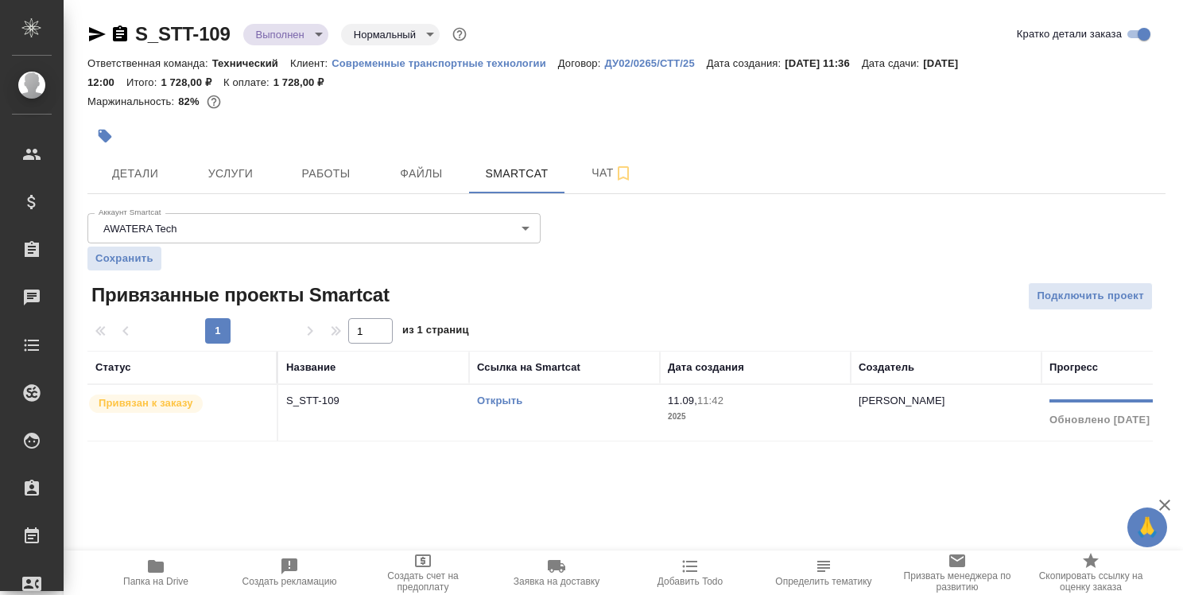
click at [506, 398] on link "Открыть" at bounding box center [499, 400] width 45 height 12
click at [486, 397] on link "Открыть" at bounding box center [499, 400] width 45 height 12
